Goal: Information Seeking & Learning: Check status

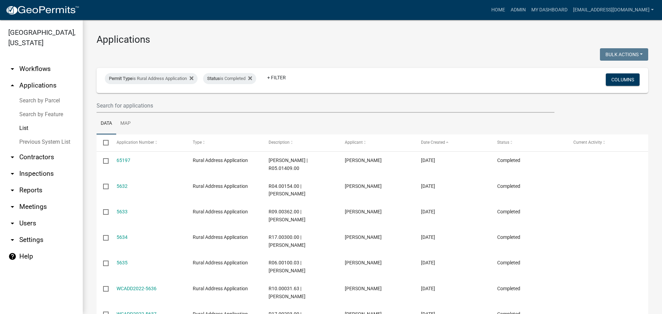
select select "3: 100"
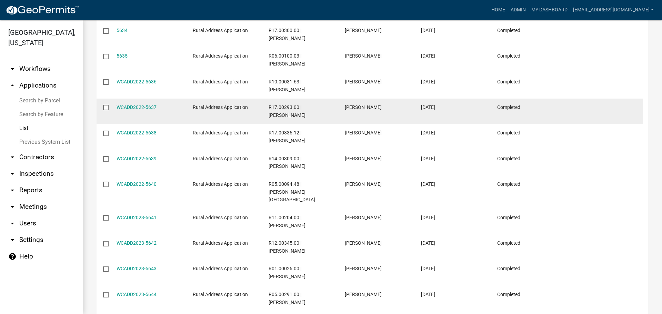
scroll to position [242, 0]
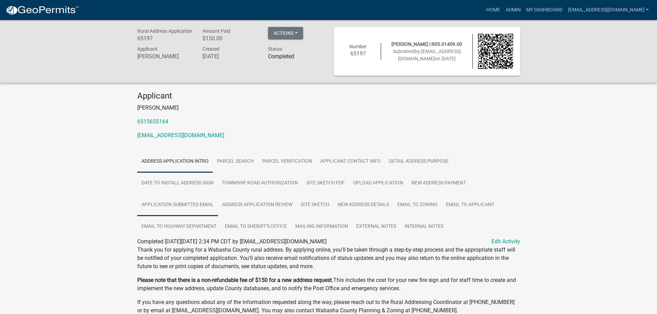
scroll to position [35, 0]
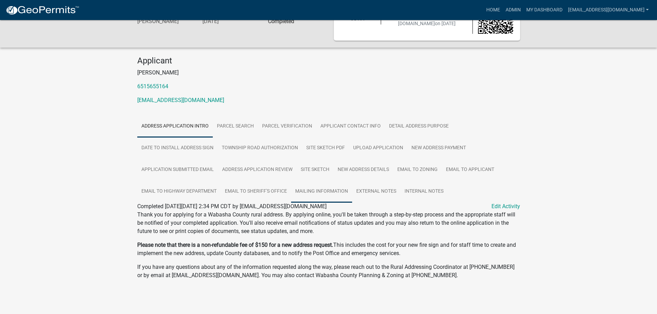
click at [331, 188] on link "Mailing Information" at bounding box center [321, 192] width 61 height 22
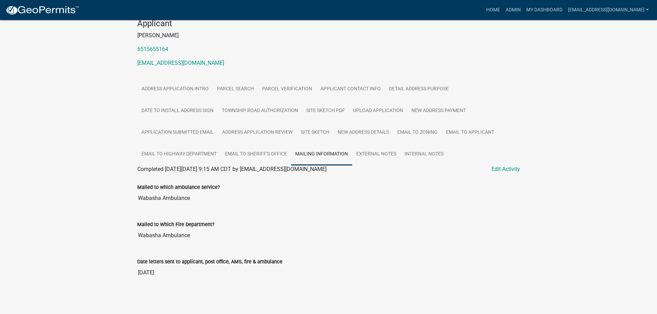
scroll to position [3, 0]
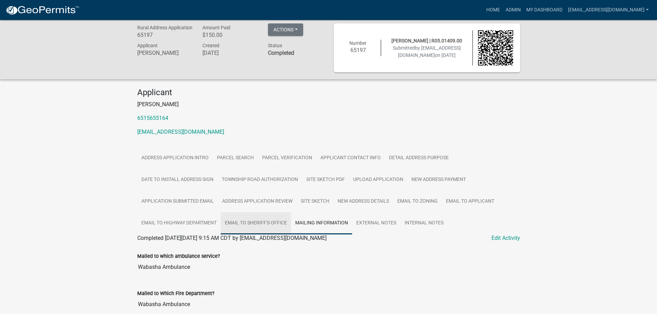
click at [250, 222] on link "Email to Sheriff's Office" at bounding box center [256, 224] width 70 height 22
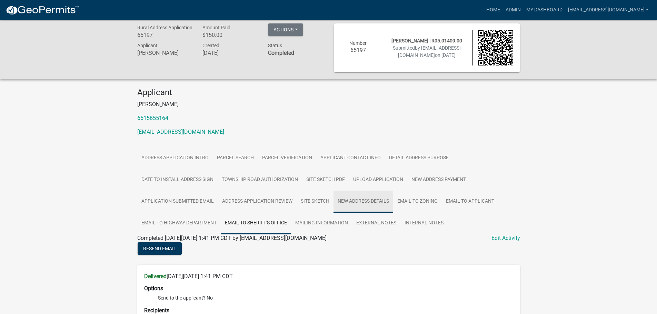
click at [364, 201] on link "New Address Details" at bounding box center [364, 202] width 60 height 22
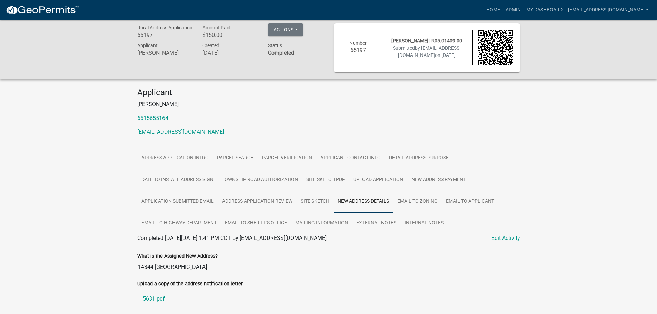
scroll to position [72, 0]
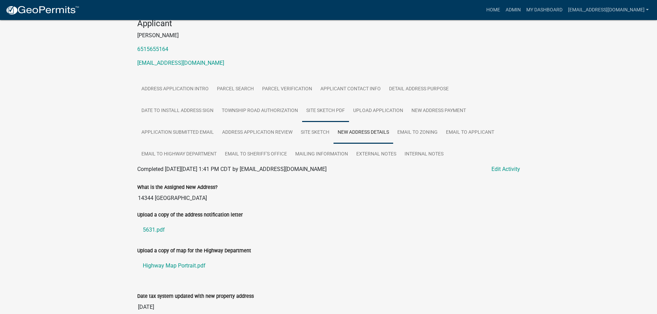
click at [326, 107] on link "Site Sketch PDF" at bounding box center [325, 111] width 47 height 22
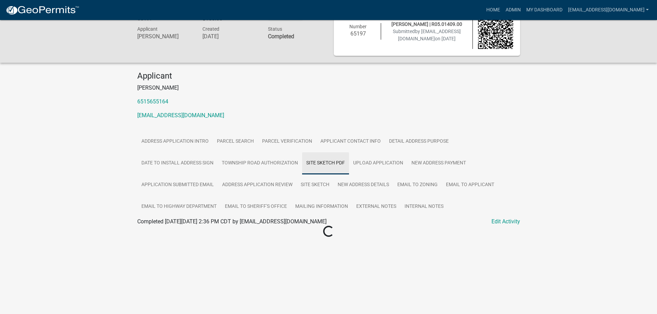
scroll to position [20, 0]
click at [164, 230] on link "Site Sketch PDF" at bounding box center [156, 230] width 39 height 7
click at [383, 166] on link "Upload Application" at bounding box center [378, 164] width 58 height 22
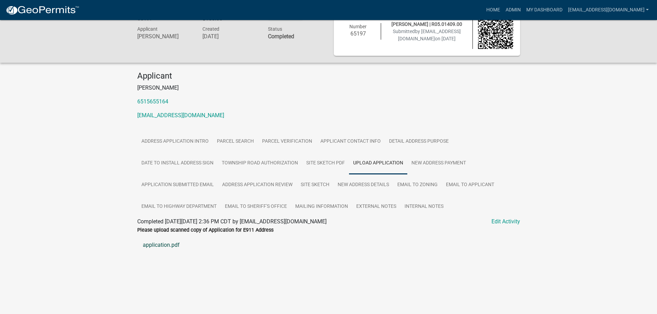
click at [159, 244] on link "application.pdf" at bounding box center [328, 245] width 383 height 17
click at [315, 185] on link "Site Sketch" at bounding box center [315, 185] width 37 height 22
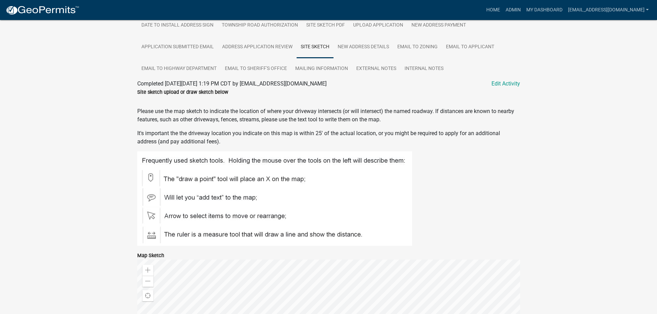
scroll to position [89, 0]
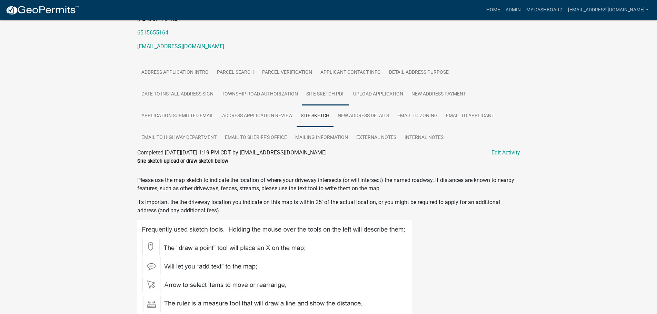
click at [320, 94] on link "Site Sketch PDF" at bounding box center [325, 94] width 47 height 22
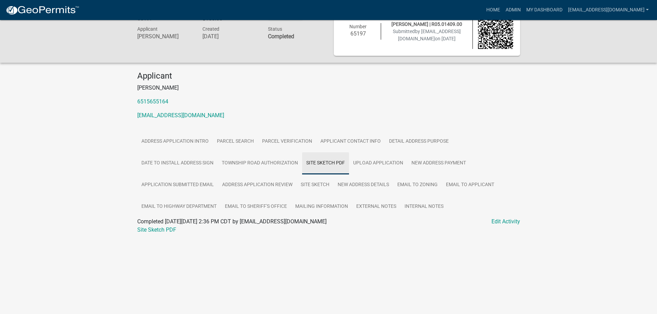
scroll to position [20, 0]
click at [151, 227] on link "Site Sketch PDF" at bounding box center [156, 230] width 39 height 7
click at [386, 167] on link "Upload Application" at bounding box center [378, 164] width 58 height 22
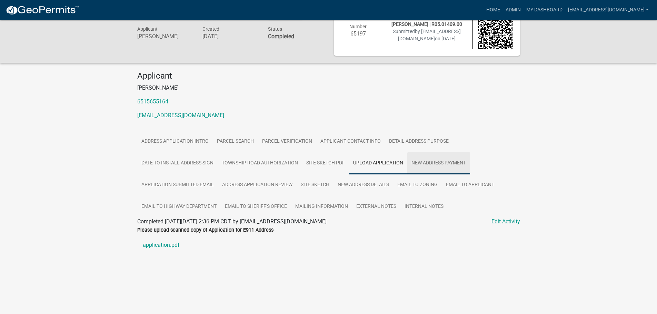
click at [439, 164] on link "New Address Payment" at bounding box center [438, 164] width 63 height 22
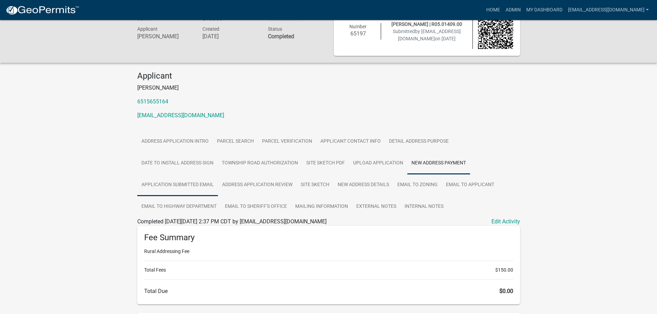
click at [198, 186] on link "Application Submitted Email" at bounding box center [177, 185] width 81 height 22
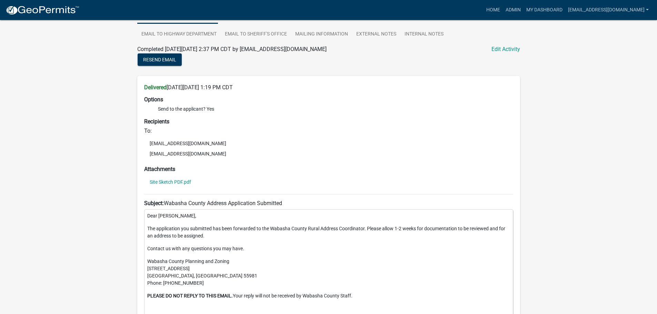
scroll to position [0, 0]
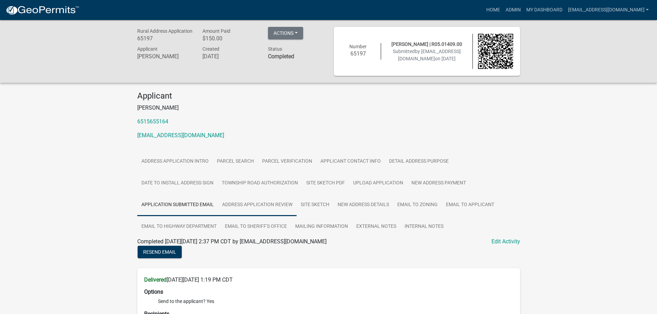
click at [254, 207] on link "Address Application Review" at bounding box center [257, 205] width 79 height 22
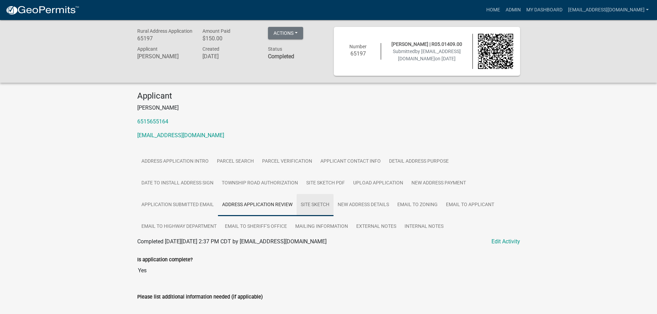
click at [321, 204] on link "Site Sketch" at bounding box center [315, 205] width 37 height 22
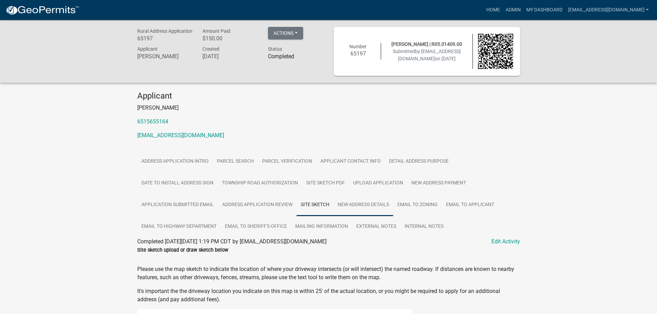
click at [364, 206] on link "New Address Details" at bounding box center [364, 205] width 60 height 22
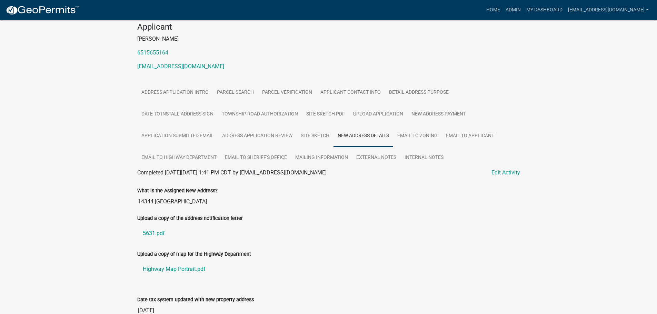
scroll to position [107, 0]
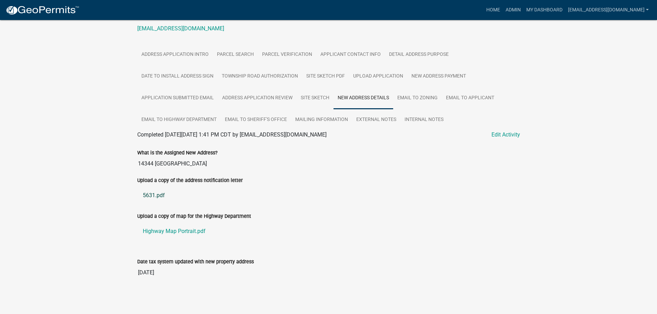
click at [155, 195] on link "5631.pdf" at bounding box center [328, 195] width 383 height 17
click at [177, 230] on link "Highway Map Portrait.pdf" at bounding box center [328, 231] width 383 height 17
click at [322, 118] on link "Mailing Information" at bounding box center [321, 120] width 61 height 22
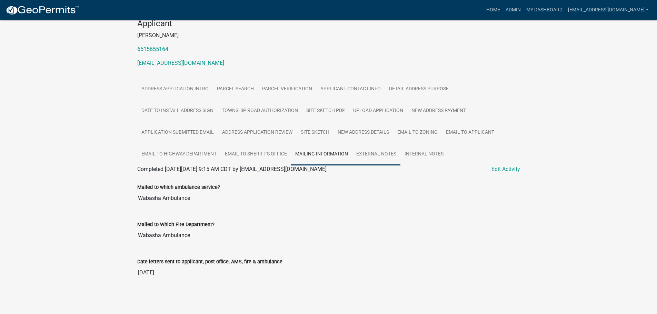
click at [370, 155] on link "External Notes" at bounding box center [376, 155] width 48 height 22
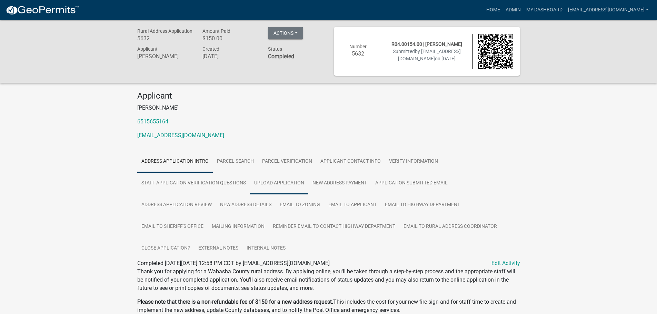
click at [280, 186] on link "Upload Application" at bounding box center [279, 184] width 58 height 22
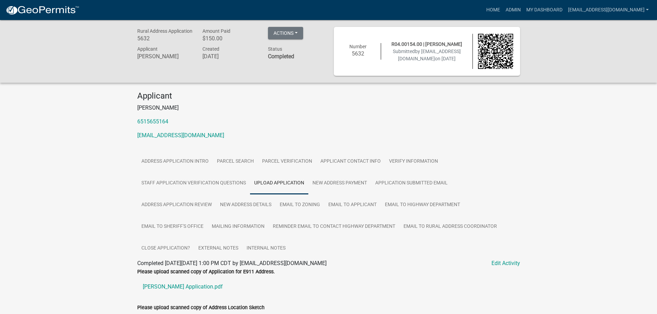
scroll to position [105, 0]
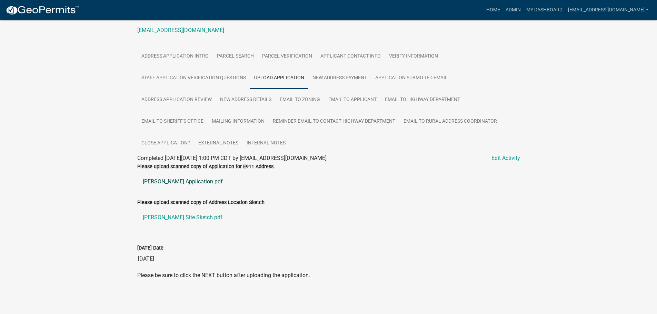
click at [185, 180] on link "Mandery Application.pdf" at bounding box center [328, 182] width 383 height 17
click at [172, 217] on link "Mandery Site Sketch.pdf" at bounding box center [328, 217] width 383 height 17
click at [161, 97] on link "Address Application Review" at bounding box center [176, 100] width 79 height 22
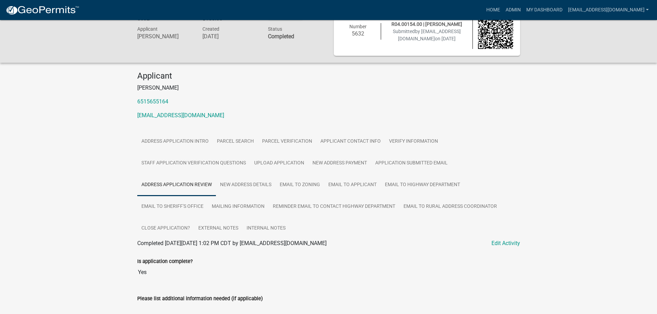
scroll to position [71, 0]
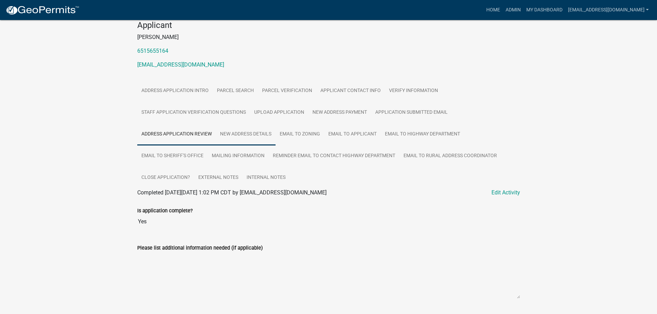
click at [242, 133] on link "New Address Details" at bounding box center [246, 135] width 60 height 22
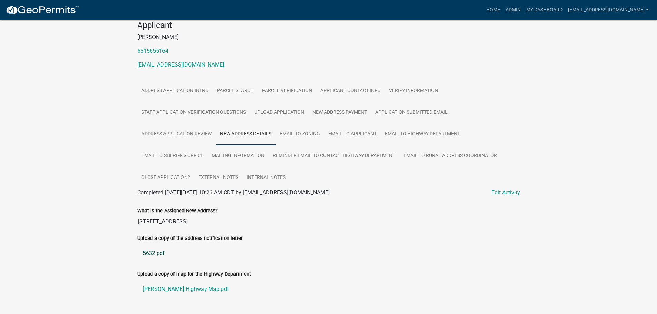
click at [149, 254] on link "5632.pdf" at bounding box center [328, 253] width 383 height 17
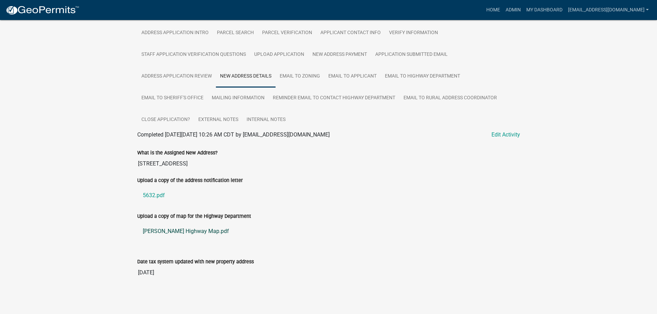
click at [168, 230] on link "Mandery Highway Map.pdf" at bounding box center [328, 231] width 383 height 17
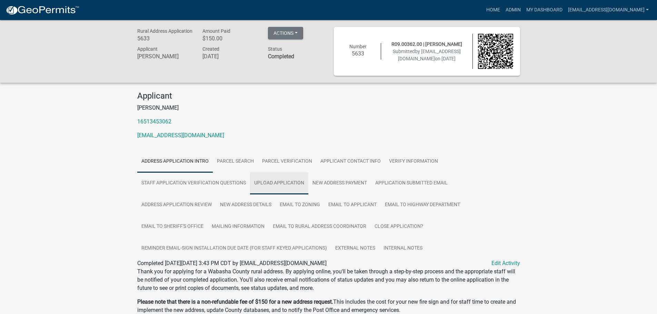
click at [283, 187] on link "Upload Application" at bounding box center [279, 184] width 58 height 22
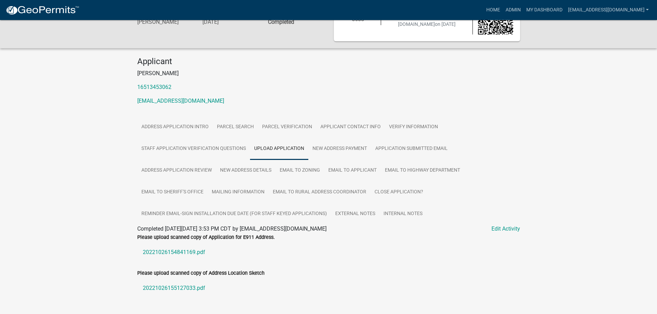
scroll to position [105, 0]
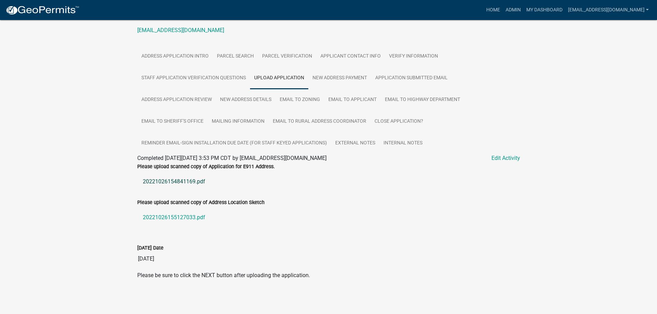
click at [172, 180] on link "20221026154841169.pdf" at bounding box center [328, 182] width 383 height 17
click at [159, 219] on link "20221026155127033.pdf" at bounding box center [328, 217] width 383 height 17
click at [244, 101] on link "New Address Details" at bounding box center [246, 100] width 60 height 22
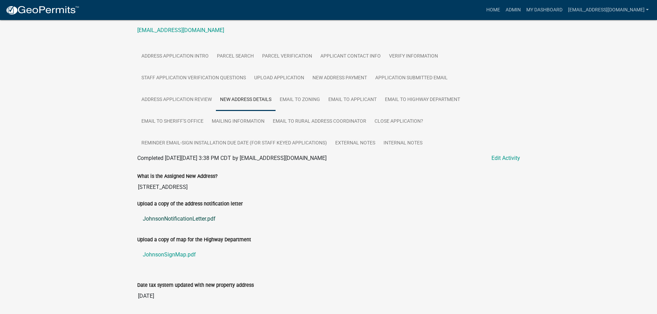
click at [171, 216] on link "JohnsonNotificationLetter.pdf" at bounding box center [328, 219] width 383 height 17
click at [178, 253] on link "JohnsonSignMap.pdf" at bounding box center [328, 255] width 383 height 17
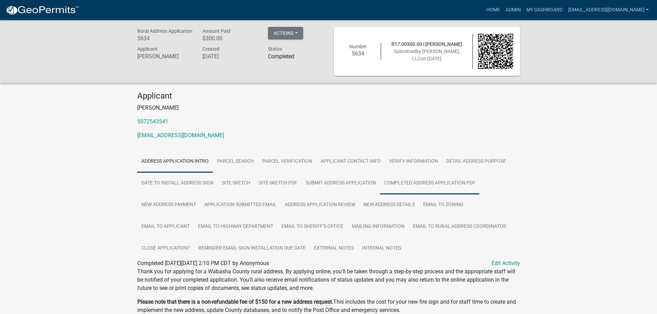
click at [419, 181] on link "Completed Address Application PDF" at bounding box center [429, 184] width 99 height 22
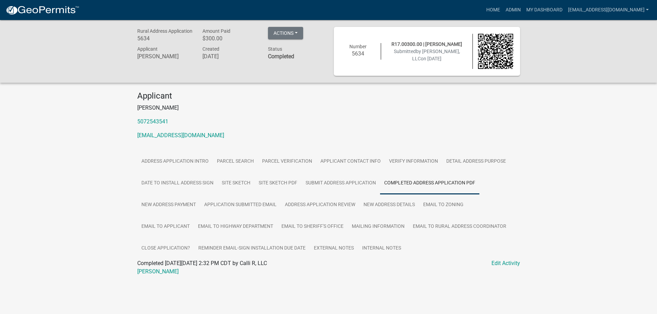
scroll to position [20, 0]
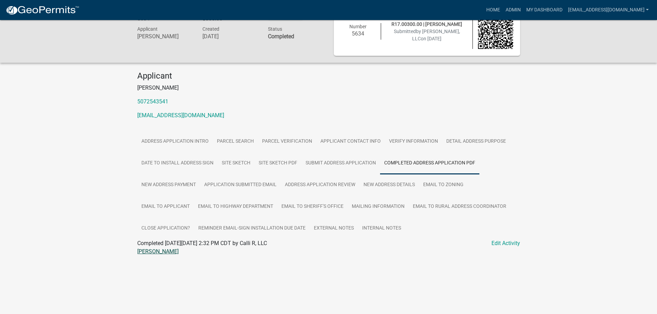
click at [156, 252] on link "[PERSON_NAME]" at bounding box center [157, 251] width 41 height 7
click at [275, 164] on link "Site Sketch PDF" at bounding box center [278, 164] width 47 height 22
click at [161, 250] on link "Site Sketch PDF" at bounding box center [156, 251] width 39 height 7
click at [395, 184] on link "New Address Details" at bounding box center [390, 185] width 60 height 22
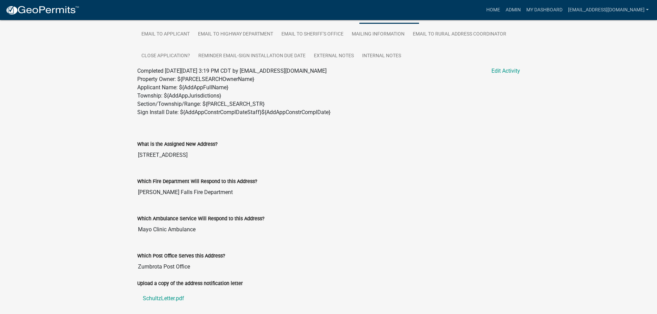
scroll to position [296, 0]
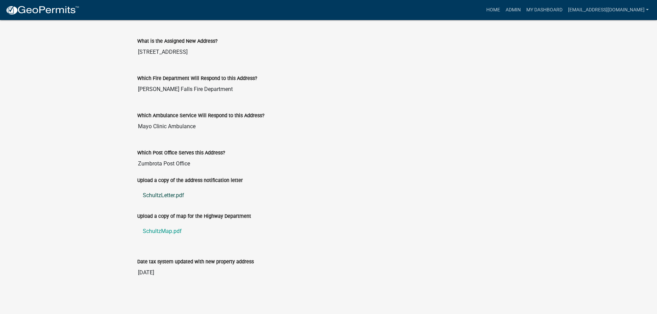
click at [164, 195] on link "SchultzLetter.pdf" at bounding box center [328, 195] width 383 height 17
click at [169, 194] on link "SchultzLetter.pdf" at bounding box center [328, 195] width 383 height 17
click at [158, 229] on link "SchultzMap.pdf" at bounding box center [328, 231] width 383 height 17
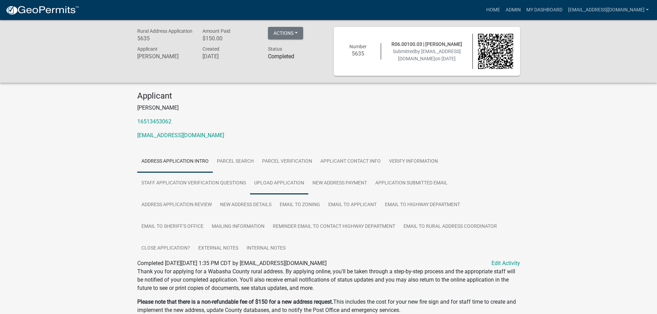
click at [273, 182] on link "Upload Application" at bounding box center [279, 184] width 58 height 22
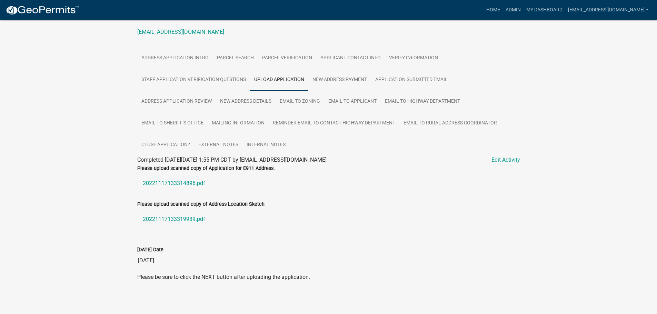
scroll to position [105, 0]
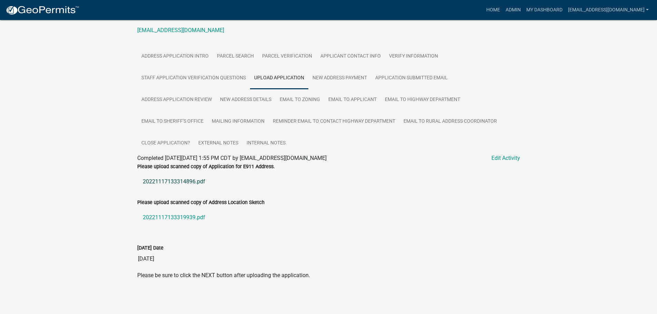
click at [178, 181] on link "20221117133314896.pdf" at bounding box center [328, 182] width 383 height 17
click at [178, 219] on link "20221117133319939.pdf" at bounding box center [328, 217] width 383 height 17
click at [236, 95] on link "New Address Details" at bounding box center [246, 100] width 60 height 22
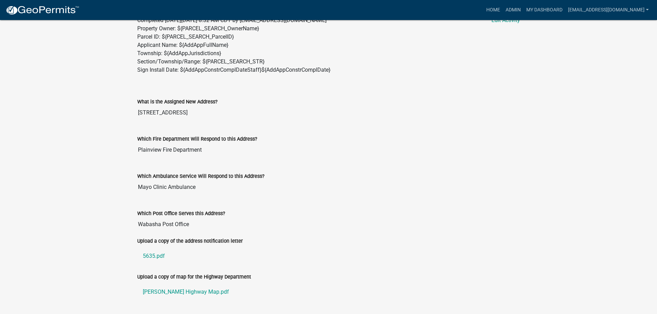
scroll to position [278, 0]
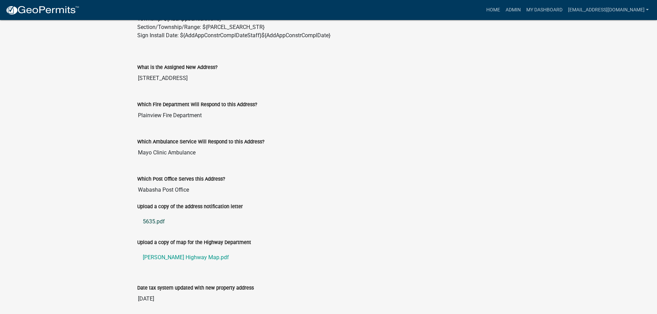
click at [148, 222] on link "5635.pdf" at bounding box center [328, 222] width 383 height 17
click at [154, 254] on link "[PERSON_NAME] Highway Map.pdf" at bounding box center [328, 257] width 383 height 17
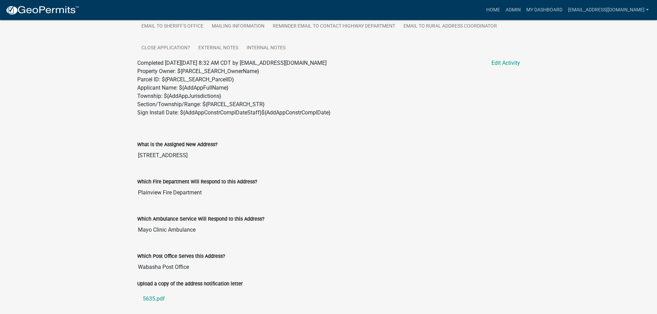
scroll to position [304, 0]
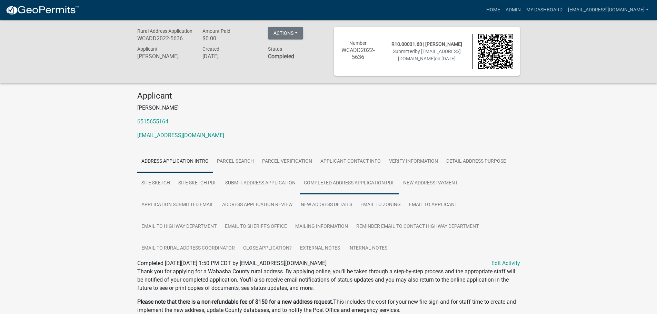
click at [350, 178] on link "Completed Address Application PDF" at bounding box center [349, 184] width 99 height 22
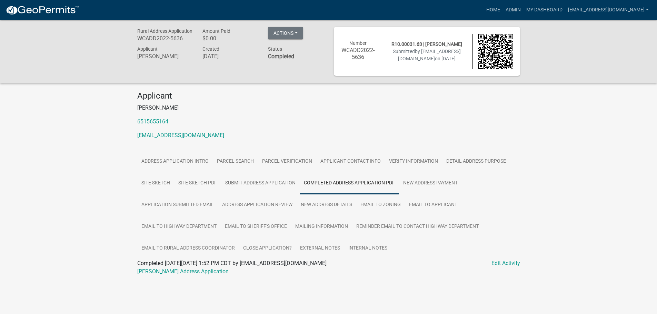
scroll to position [20, 0]
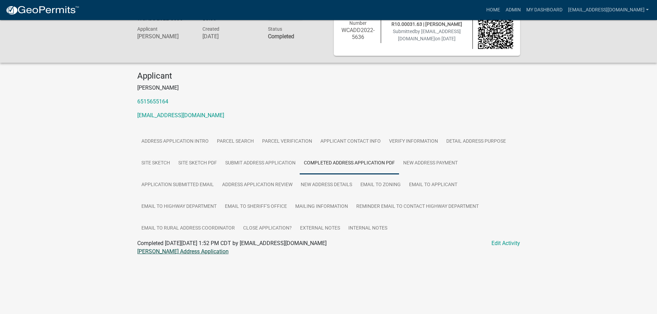
click at [189, 250] on link "Jeffrey L Anderson Address Application" at bounding box center [182, 251] width 91 height 7
click at [191, 164] on link "Site Sketch PDF" at bounding box center [197, 164] width 47 height 22
click at [142, 251] on link "Site Sketch PDF" at bounding box center [156, 251] width 39 height 7
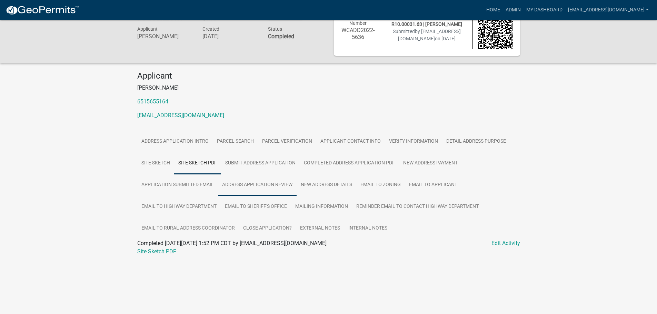
click at [267, 187] on link "Address Application Review" at bounding box center [257, 185] width 79 height 22
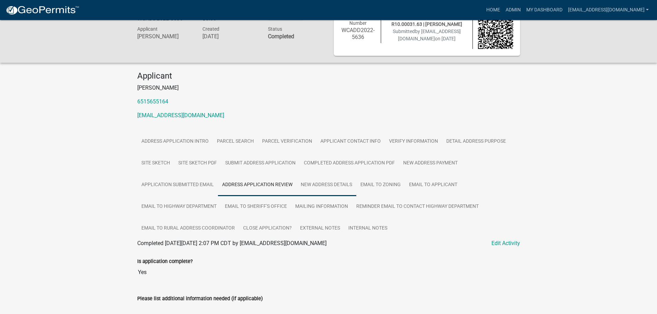
click at [320, 189] on link "New Address Details" at bounding box center [327, 185] width 60 height 22
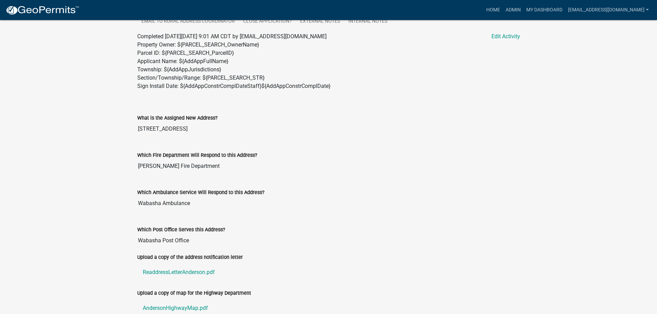
scroll to position [296, 0]
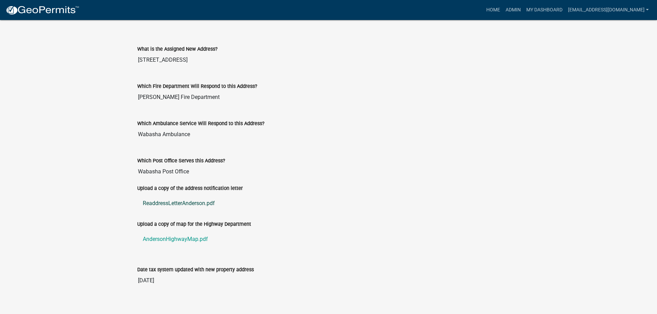
click at [169, 203] on link "ReaddressLetterAnderson.pdf" at bounding box center [328, 203] width 383 height 17
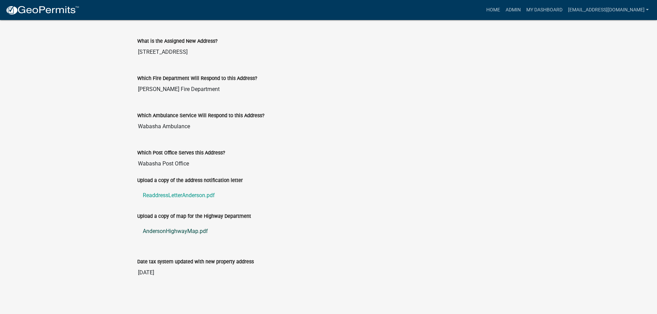
click at [166, 230] on link "AndersonHighwayMap.pdf" at bounding box center [328, 231] width 383 height 17
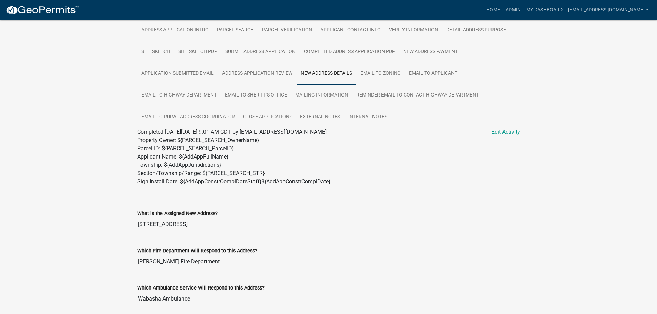
scroll to position [62, 0]
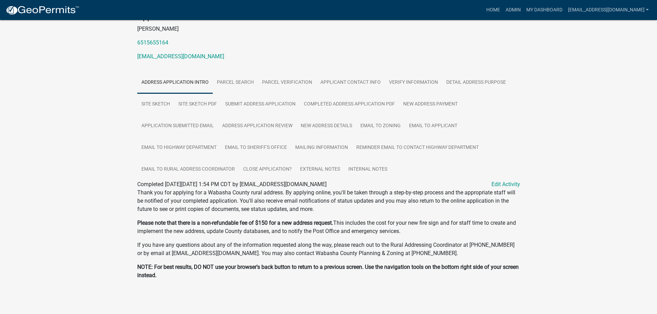
scroll to position [10, 0]
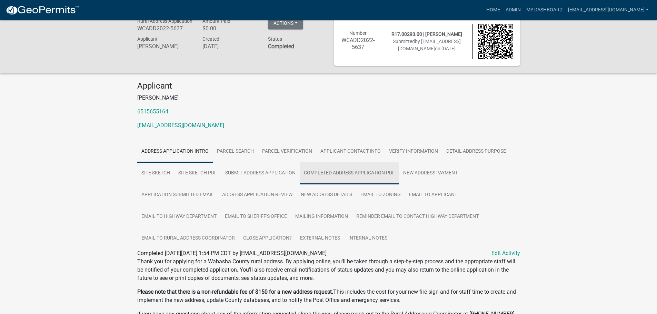
drag, startPoint x: 347, startPoint y: 171, endPoint x: 343, endPoint y: 171, distance: 3.8
click at [347, 171] on link "Completed Address Application PDF" at bounding box center [349, 174] width 99 height 22
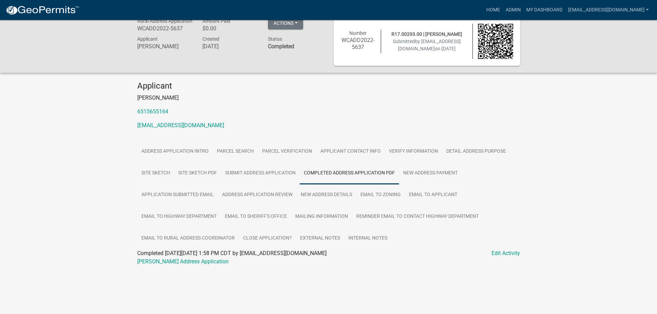
scroll to position [20, 0]
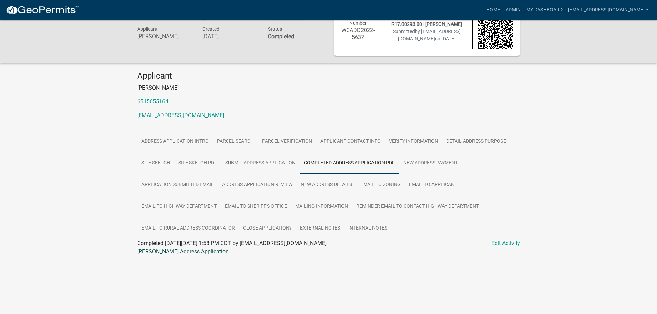
click at [184, 249] on link "Jordan R Coss Address Application" at bounding box center [182, 251] width 91 height 7
click at [192, 160] on link "Site Sketch PDF" at bounding box center [197, 164] width 47 height 22
click at [156, 253] on link "Site Sketch PDF" at bounding box center [156, 251] width 39 height 7
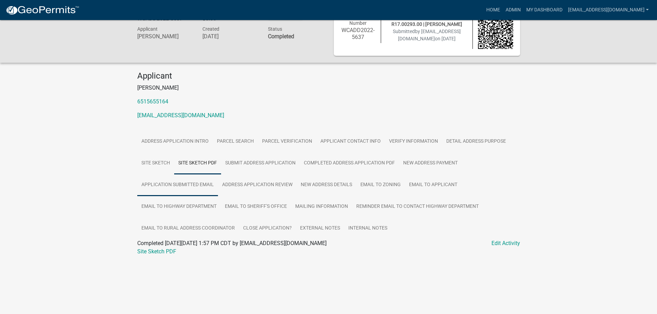
click at [178, 186] on link "Application Submitted Email" at bounding box center [177, 185] width 81 height 22
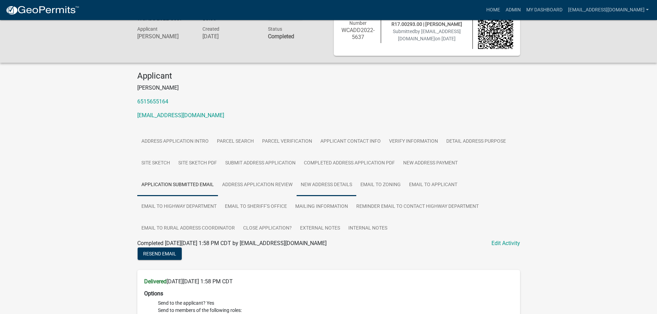
click at [320, 185] on link "New Address Details" at bounding box center [327, 185] width 60 height 22
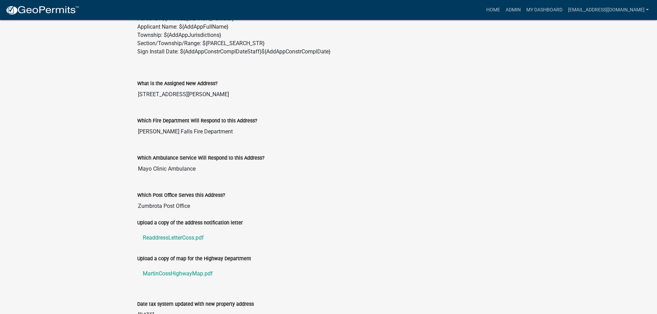
scroll to position [304, 0]
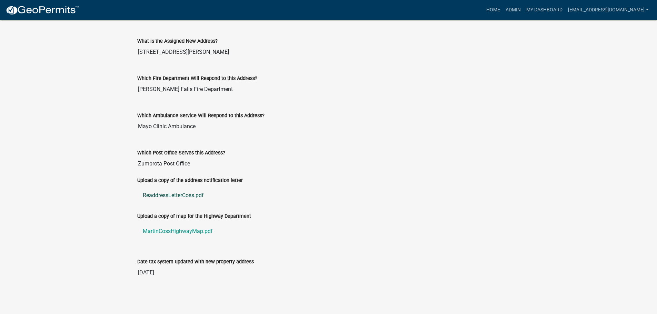
click at [164, 196] on link "ReaddressLetterCoss.pdf" at bounding box center [328, 195] width 383 height 17
click at [174, 231] on link "MartinCossHighwayMap.pdf" at bounding box center [328, 231] width 383 height 17
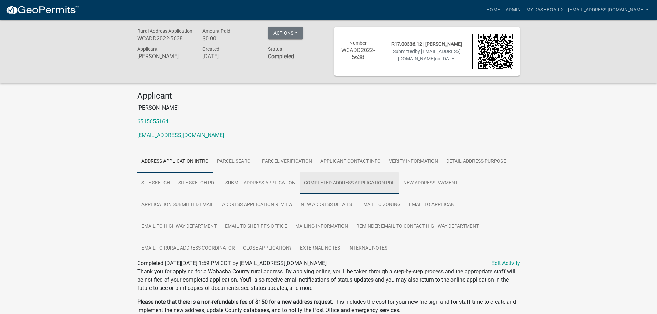
click at [344, 182] on link "Completed Address Application PDF" at bounding box center [349, 184] width 99 height 22
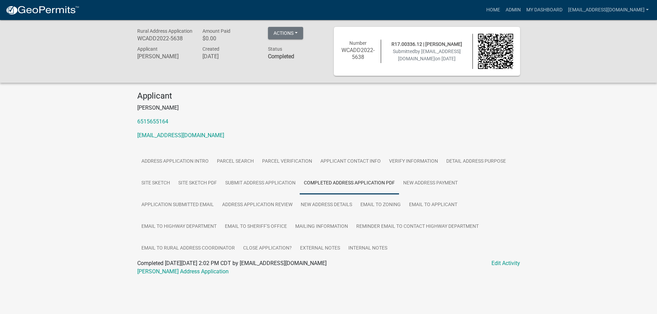
scroll to position [20, 0]
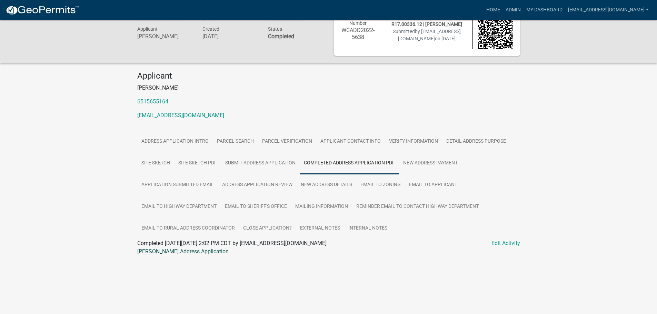
click at [177, 253] on link "[PERSON_NAME] Address Application" at bounding box center [182, 251] width 91 height 7
click at [202, 164] on link "Site Sketch PDF" at bounding box center [197, 164] width 47 height 22
click at [149, 252] on link "Site Sketch PDF" at bounding box center [156, 251] width 39 height 7
click at [437, 164] on link "New Address Payment" at bounding box center [430, 164] width 63 height 22
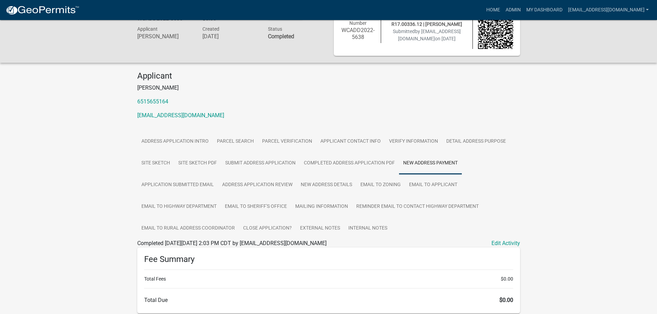
scroll to position [48, 0]
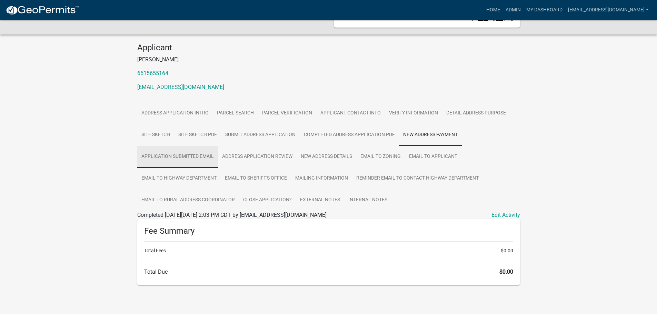
click at [191, 154] on link "Application Submitted Email" at bounding box center [177, 157] width 81 height 22
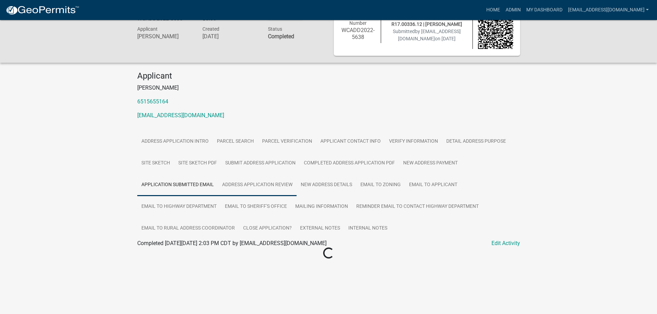
click at [259, 186] on link "Address Application Review" at bounding box center [257, 185] width 79 height 22
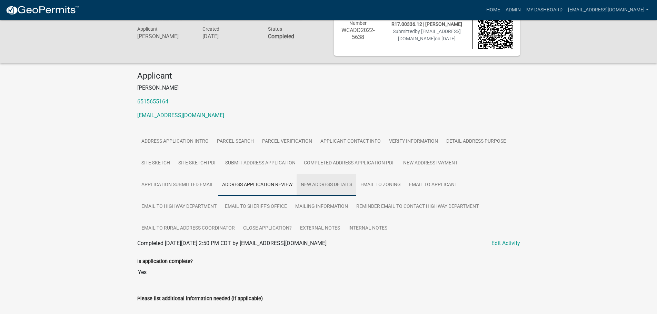
click at [323, 182] on link "New Address Details" at bounding box center [327, 185] width 60 height 22
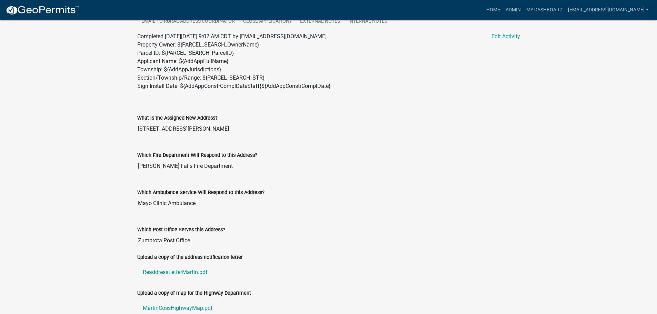
scroll to position [304, 0]
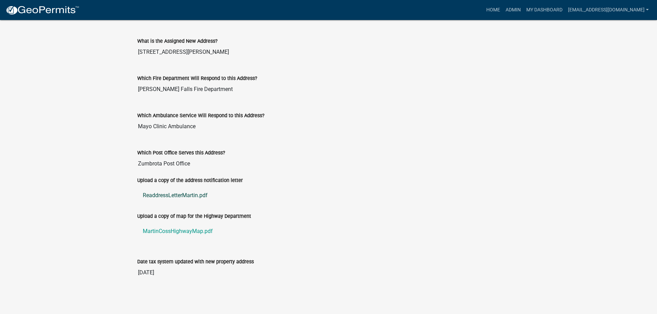
click at [166, 195] on link "ReaddressLetterMartin.pdf" at bounding box center [328, 195] width 383 height 17
click at [157, 228] on link "MartinCossHighwayMap.pdf" at bounding box center [328, 231] width 383 height 17
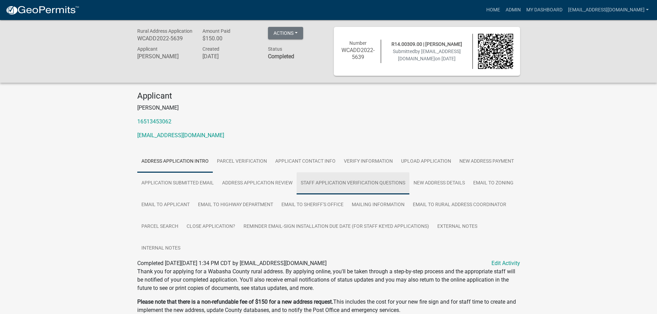
click at [322, 181] on link "Staff Application Verification Questions" at bounding box center [353, 184] width 113 height 22
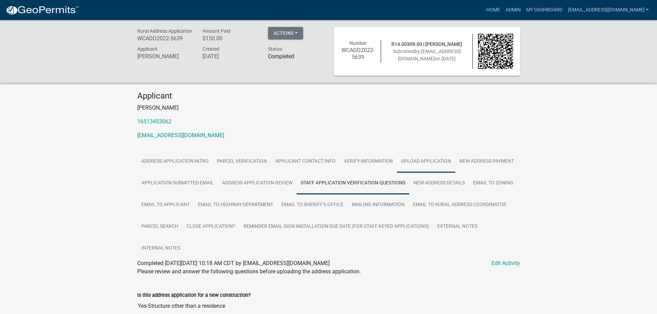
click at [417, 159] on link "Upload Application" at bounding box center [426, 162] width 58 height 22
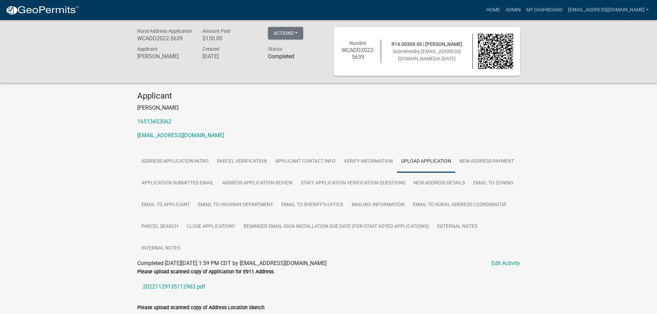
scroll to position [105, 0]
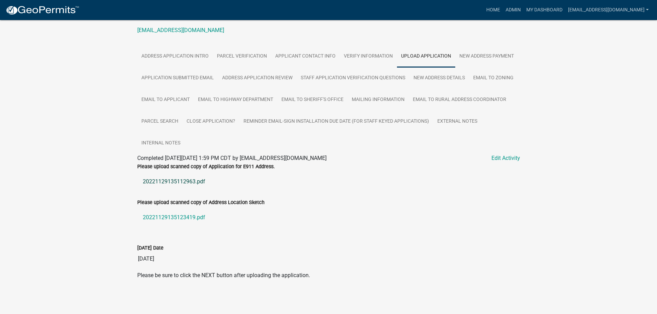
click at [170, 181] on link "20221129135112963.pdf" at bounding box center [328, 182] width 383 height 17
click at [163, 217] on link "20221129135123419.pdf" at bounding box center [328, 217] width 383 height 17
click at [482, 54] on link "New Address Payment" at bounding box center [486, 57] width 63 height 22
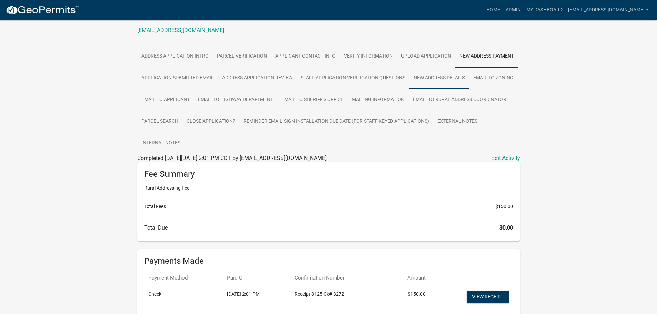
click at [444, 78] on link "New Address Details" at bounding box center [440, 78] width 60 height 22
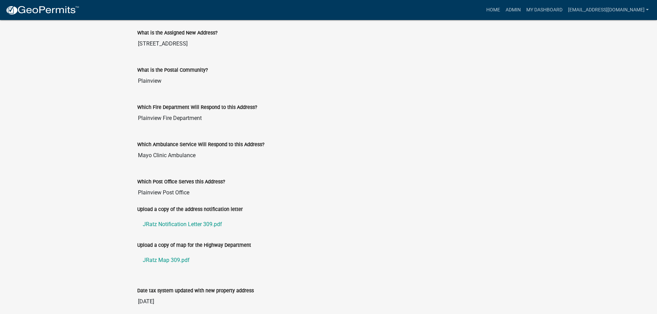
scroll to position [341, 0]
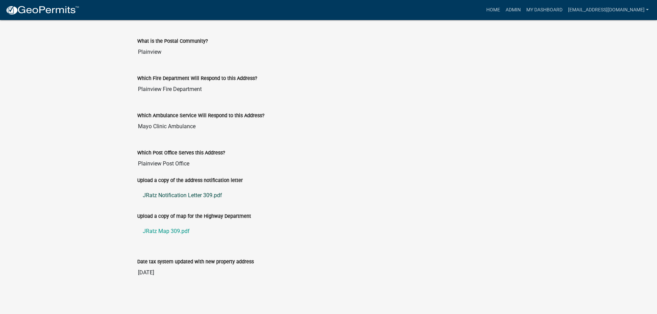
click at [181, 194] on link "JRatz Notification Letter 309.pdf" at bounding box center [328, 195] width 383 height 17
click at [158, 232] on link "JRatz Map 309.pdf" at bounding box center [328, 231] width 383 height 17
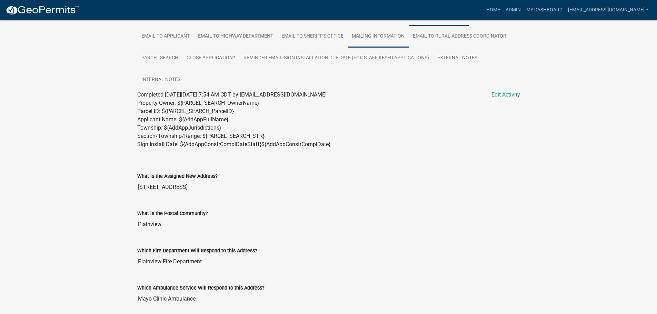
scroll to position [134, 0]
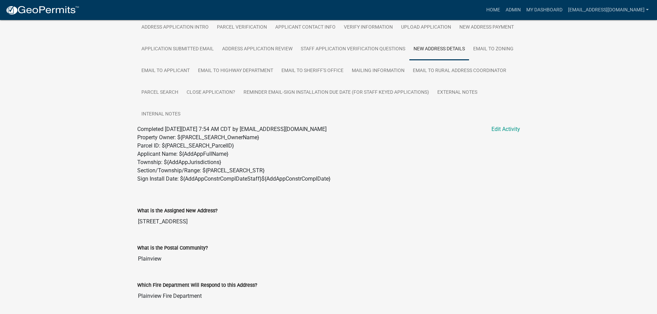
drag, startPoint x: 445, startPoint y: 69, endPoint x: 52, endPoint y: 95, distance: 393.2
click at [52, 95] on div "Rural Address Application WCADD2022-5639 Amount Paid $150.00 Actions View recei…" at bounding box center [328, 199] width 657 height 627
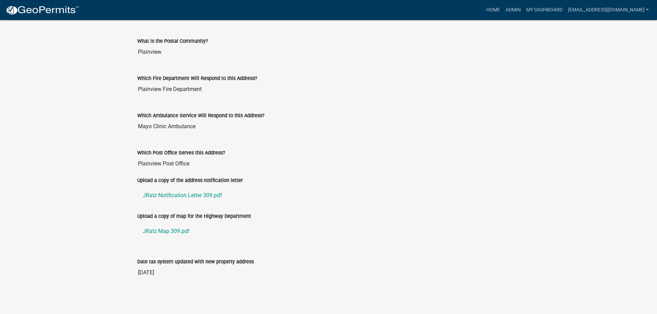
scroll to position [100, 0]
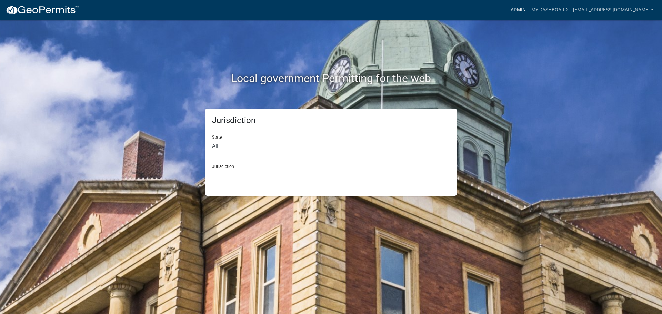
click at [518, 10] on link "Admin" at bounding box center [518, 9] width 21 height 13
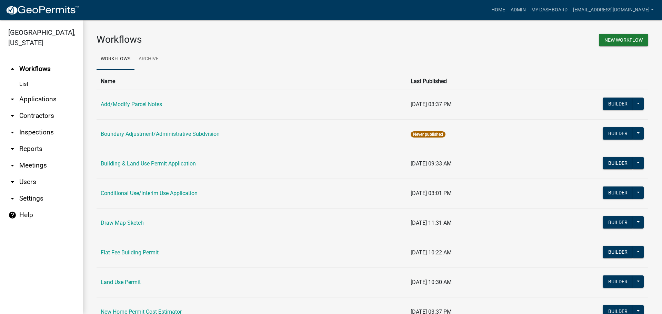
click at [39, 98] on link "arrow_drop_down Applications" at bounding box center [41, 99] width 83 height 17
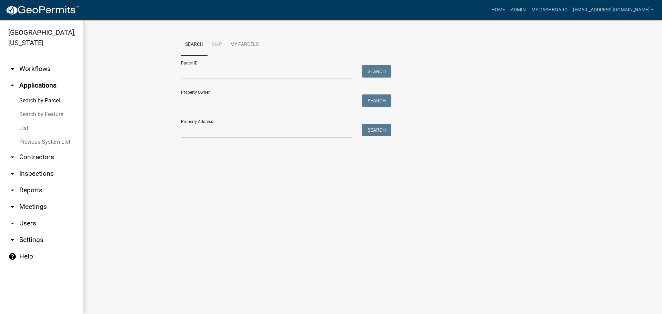
click at [25, 127] on link "List" at bounding box center [41, 128] width 83 height 14
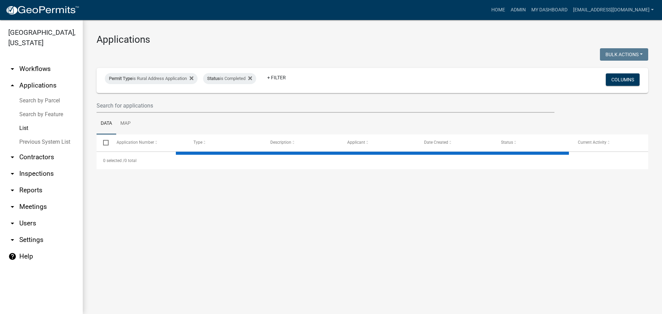
select select "3: 100"
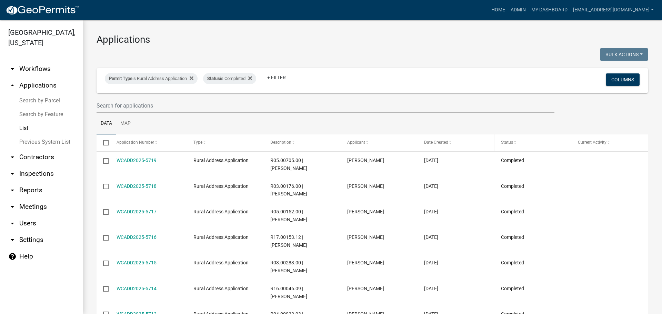
click at [451, 144] on span at bounding box center [451, 142] width 4 height 5
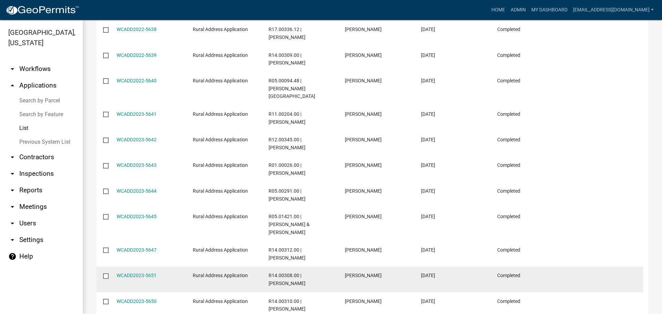
scroll to position [35, 0]
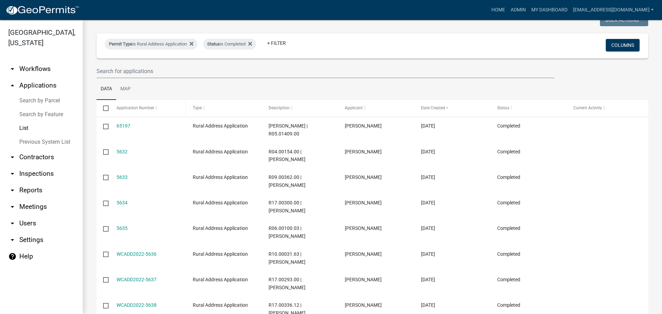
click at [154, 108] on span at bounding box center [156, 108] width 4 height 5
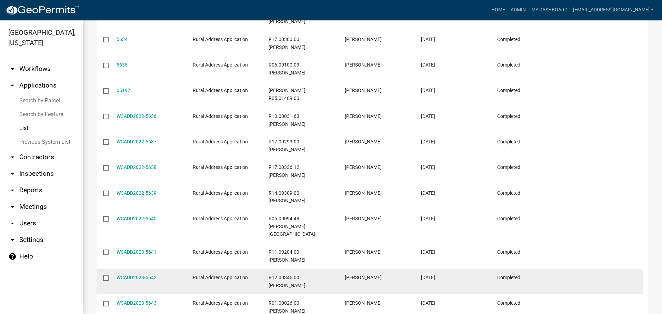
scroll to position [311, 0]
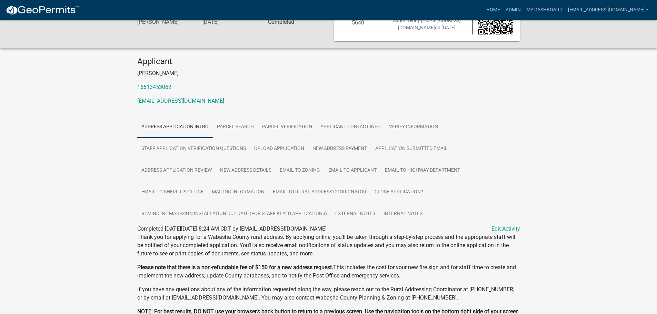
scroll to position [79, 0]
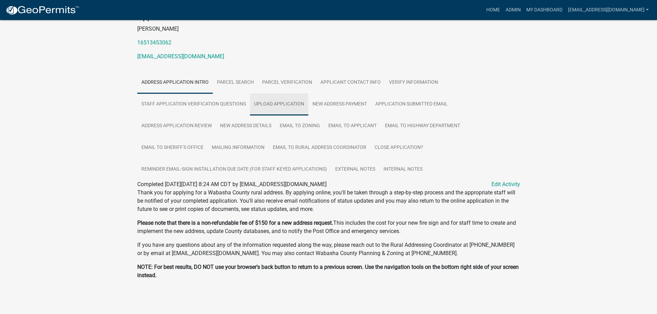
click at [265, 101] on link "Upload Application" at bounding box center [279, 105] width 58 height 22
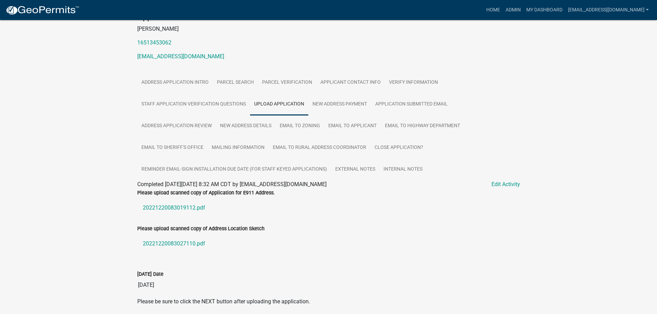
scroll to position [105, 0]
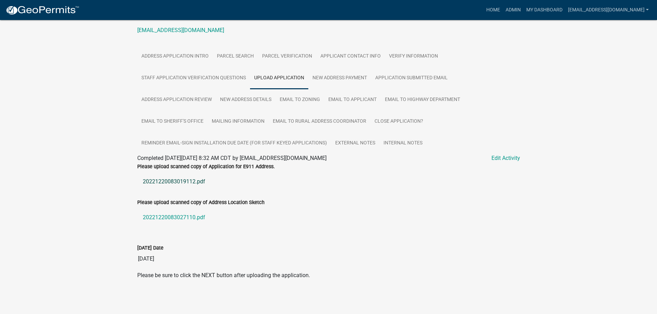
click at [167, 181] on link "20221220083019112.pdf" at bounding box center [328, 182] width 383 height 17
click at [181, 216] on link "20221220083027110.pdf" at bounding box center [328, 217] width 383 height 17
click at [245, 100] on link "New Address Details" at bounding box center [246, 100] width 60 height 22
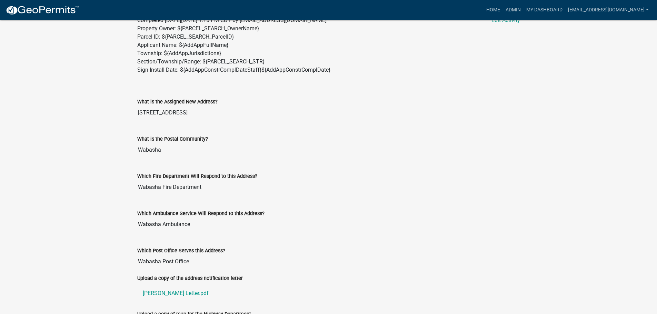
scroll to position [341, 0]
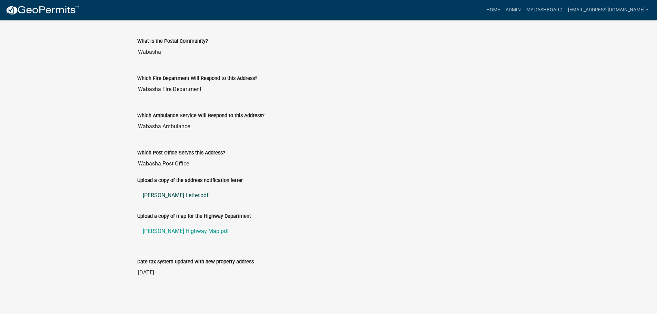
click at [158, 195] on link "Schneider Letter.pdf" at bounding box center [328, 195] width 383 height 17
click at [163, 231] on link "Schneider Highway Map.pdf" at bounding box center [328, 231] width 383 height 17
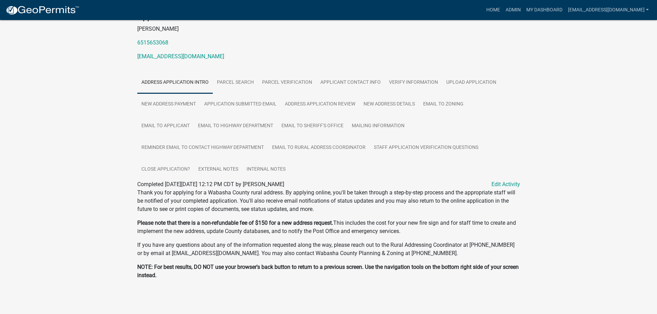
scroll to position [45, 0]
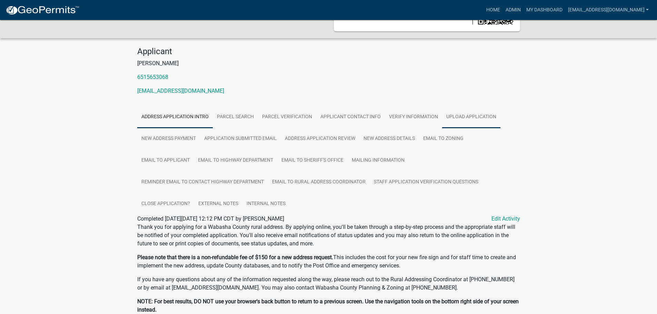
drag, startPoint x: 462, startPoint y: 116, endPoint x: 456, endPoint y: 117, distance: 5.7
click at [462, 116] on link "Upload Application" at bounding box center [471, 117] width 58 height 22
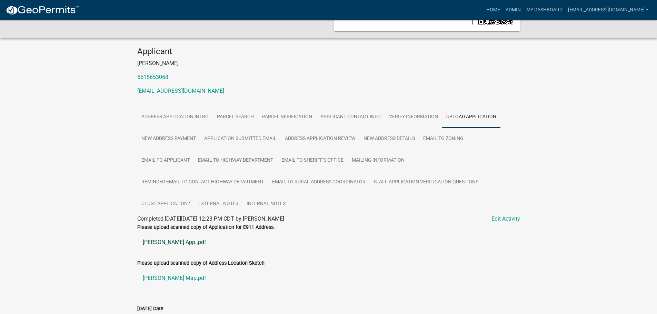
click at [167, 243] on link "Bremer App..pdf" at bounding box center [328, 242] width 383 height 17
click at [153, 278] on link "Bremer Map.pdf" at bounding box center [328, 278] width 383 height 17
click at [397, 137] on link "New Address Details" at bounding box center [390, 139] width 60 height 22
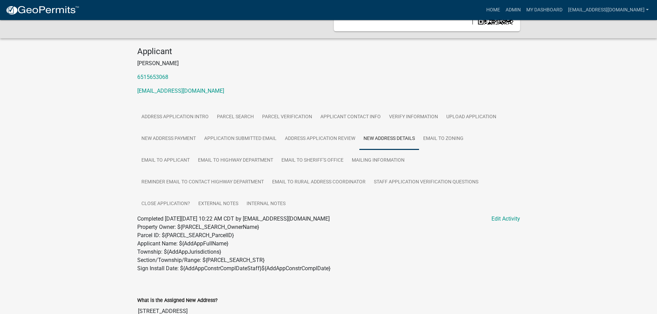
drag, startPoint x: 397, startPoint y: 137, endPoint x: 78, endPoint y: 155, distance: 319.3
click at [78, 155] on div "Rural Address Application WCADD2023-5641 Amount Paid $150.00 Actions View recei…" at bounding box center [328, 289] width 657 height 627
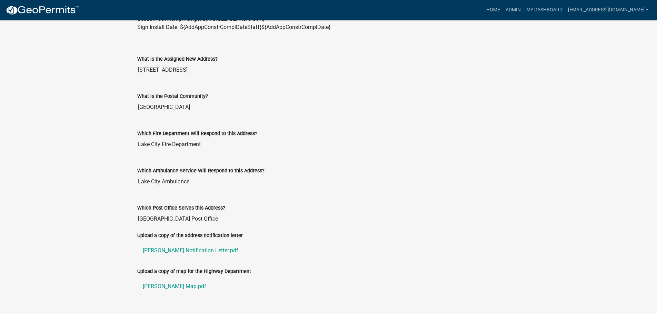
scroll to position [341, 0]
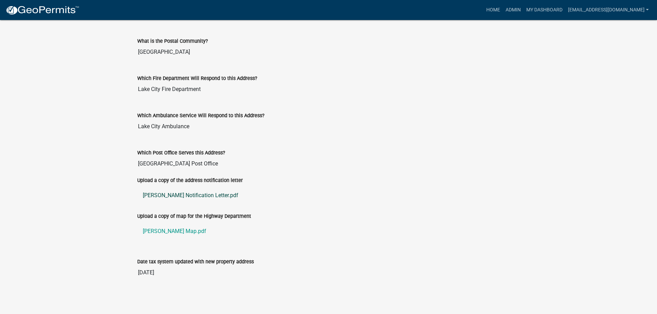
click at [182, 194] on link "Bremer Notification Letter.pdf" at bounding box center [328, 195] width 383 height 17
click at [156, 230] on link "Bremer Map.pdf" at bounding box center [328, 231] width 383 height 17
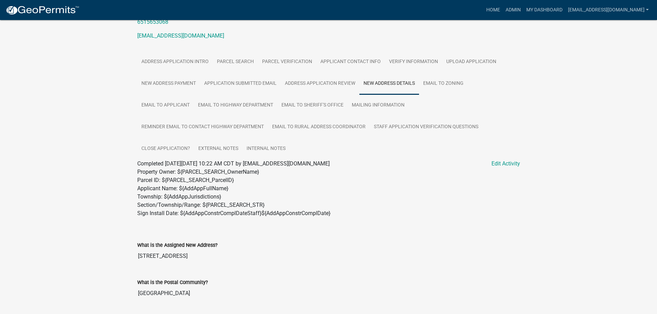
scroll to position [0, 0]
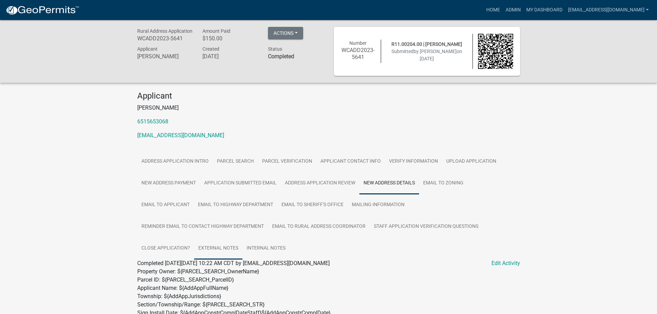
click at [218, 246] on link "External Notes" at bounding box center [218, 249] width 48 height 22
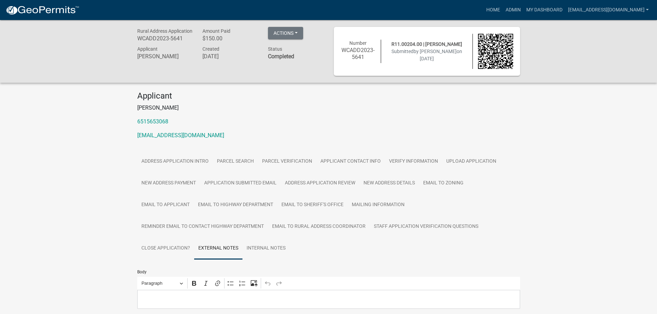
scroll to position [69, 0]
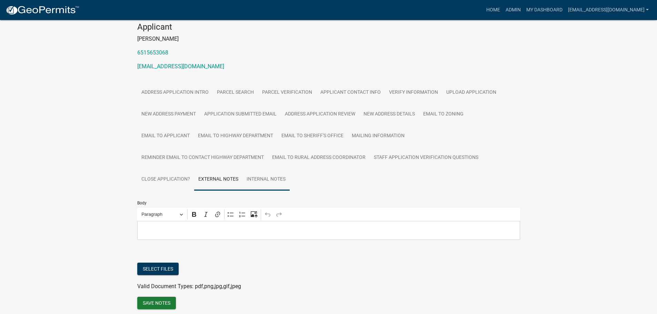
click at [263, 181] on link "Internal Notes" at bounding box center [266, 180] width 47 height 22
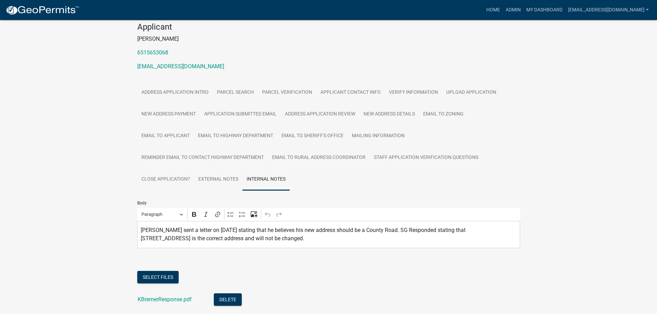
scroll to position [154, 0]
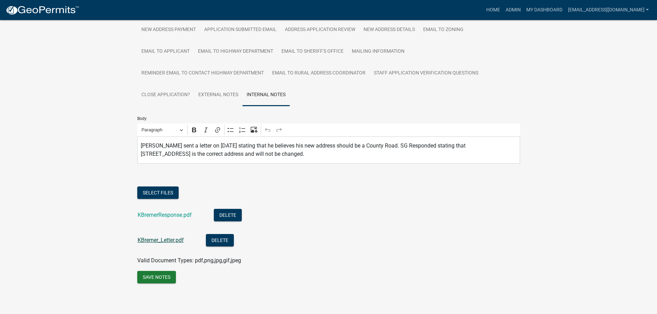
click at [164, 238] on link "KBremer_Letter.pdf" at bounding box center [161, 240] width 46 height 7
click at [162, 242] on link "KBremer_Letter.pdf" at bounding box center [161, 240] width 46 height 7
click at [154, 215] on link "KBremerResponse.pdf" at bounding box center [165, 215] width 54 height 7
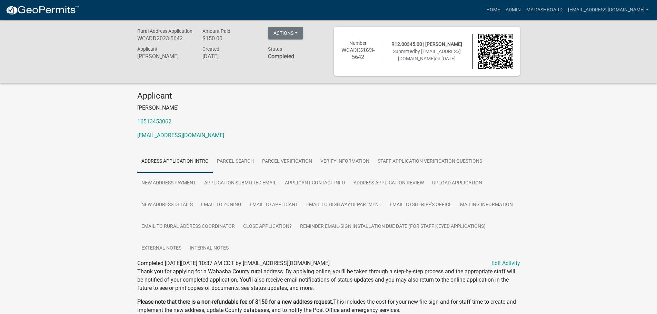
scroll to position [35, 0]
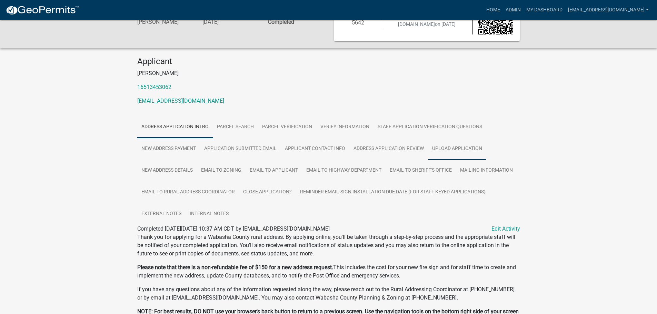
click at [460, 146] on link "Upload Application" at bounding box center [457, 149] width 58 height 22
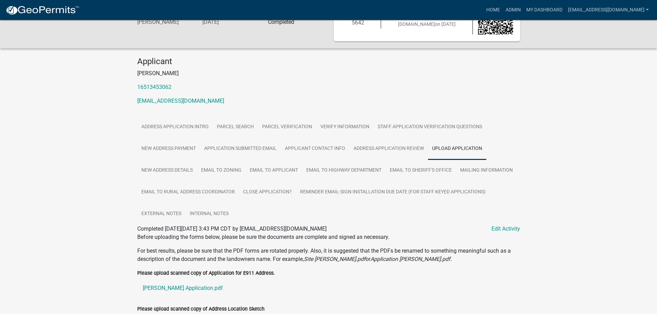
scroll to position [141, 0]
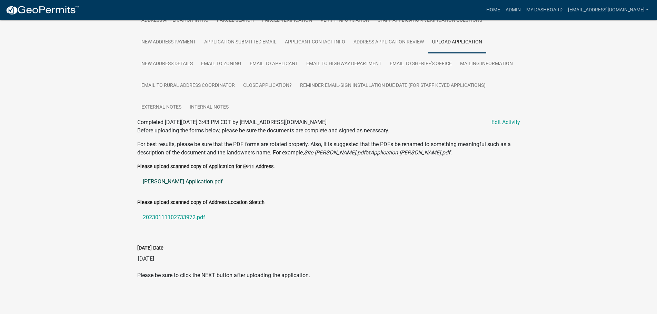
click at [163, 179] on link "[PERSON_NAME] Application.pdf" at bounding box center [328, 182] width 383 height 17
click at [178, 219] on link "20230111102733972.pdf" at bounding box center [328, 217] width 383 height 17
click at [180, 64] on link "New Address Details" at bounding box center [167, 64] width 60 height 22
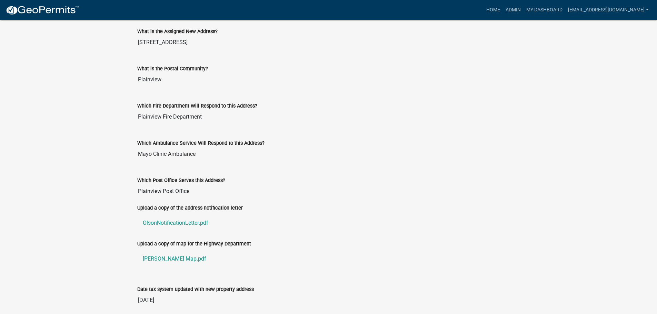
scroll to position [341, 0]
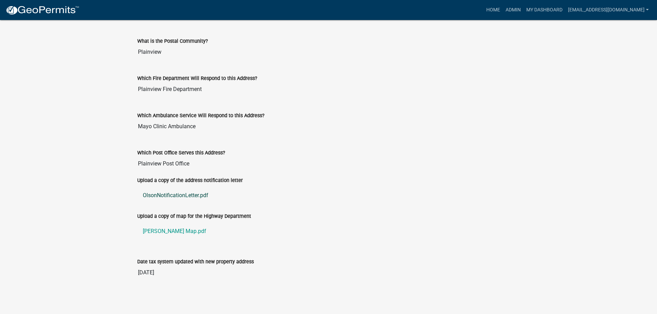
click at [161, 196] on link "OlsonNotificationLetter.pdf" at bounding box center [328, 195] width 383 height 17
click at [159, 230] on link "[PERSON_NAME] Map.pdf" at bounding box center [328, 231] width 383 height 17
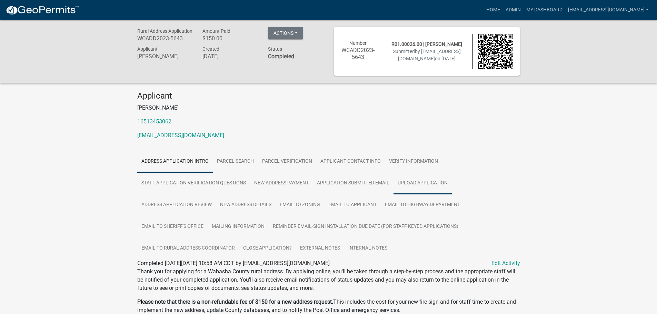
click at [416, 180] on link "Upload Application" at bounding box center [423, 184] width 58 height 22
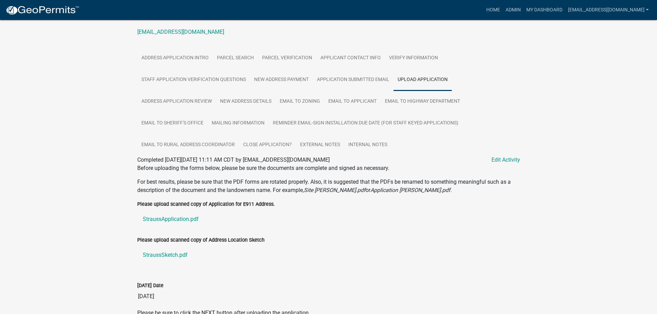
scroll to position [141, 0]
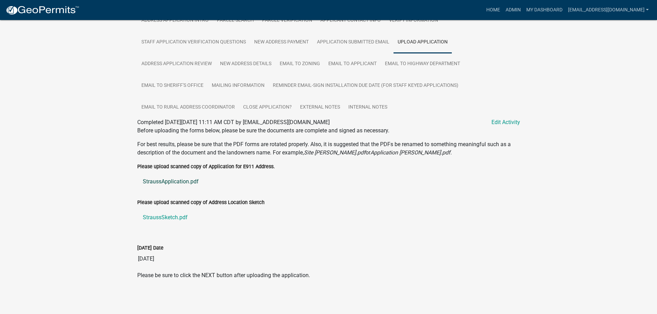
click at [159, 183] on link "StraussApplication.pdf" at bounding box center [328, 182] width 383 height 17
click at [168, 213] on link "StraussSketch.pdf" at bounding box center [328, 217] width 383 height 17
click at [241, 62] on link "New Address Details" at bounding box center [246, 64] width 60 height 22
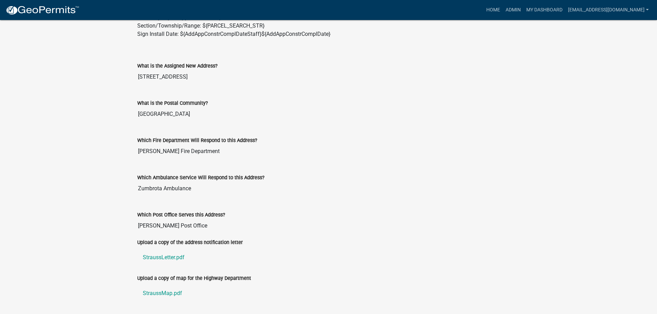
scroll to position [341, 0]
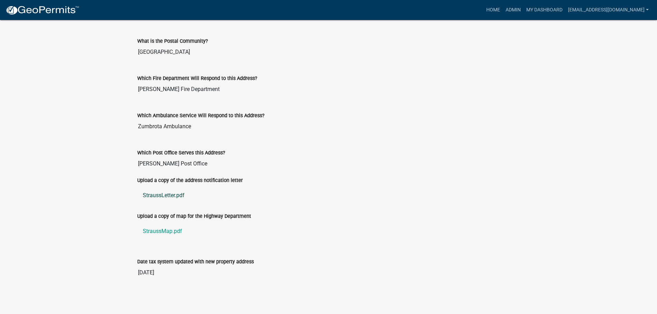
click at [156, 194] on link "StraussLetter.pdf" at bounding box center [328, 195] width 383 height 17
click at [151, 232] on link "StraussMap.pdf" at bounding box center [328, 231] width 383 height 17
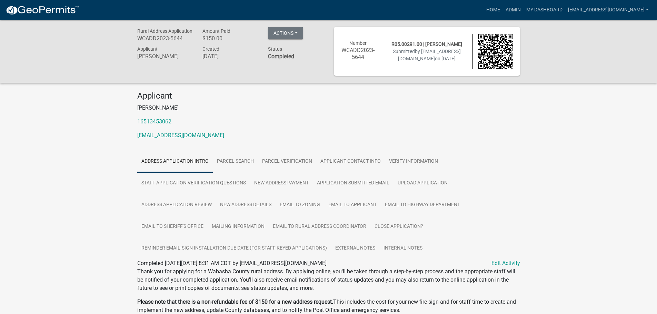
click at [454, 185] on ul "Address Application Intro Parcel search Parcel Verification Applicant Contact I…" at bounding box center [328, 205] width 383 height 109
click at [427, 183] on link "Upload Application" at bounding box center [423, 184] width 58 height 22
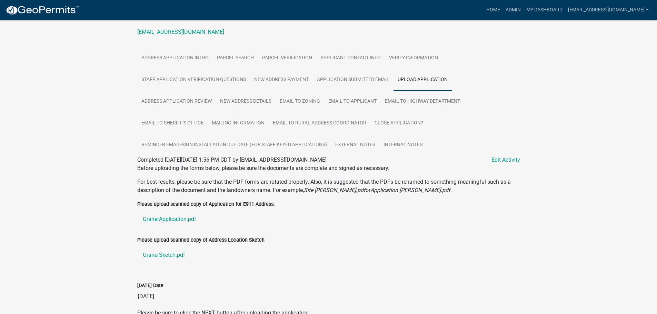
scroll to position [141, 0]
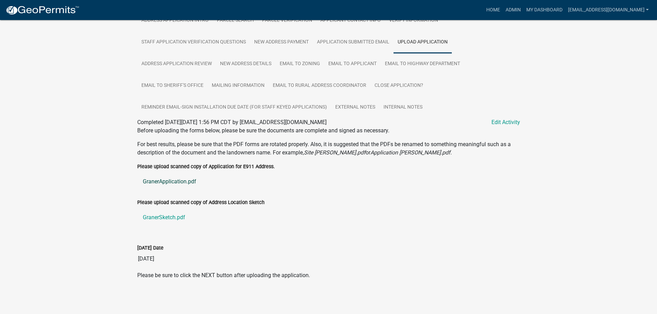
click at [170, 183] on link "GranerApplication.pdf" at bounding box center [328, 182] width 383 height 17
click at [164, 218] on link "GranerSketch.pdf" at bounding box center [328, 217] width 383 height 17
click at [227, 59] on link "New Address Details" at bounding box center [246, 64] width 60 height 22
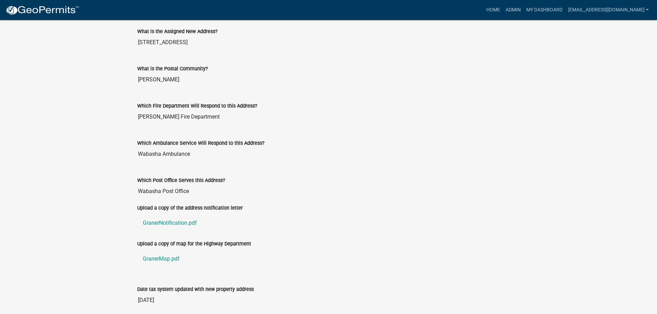
scroll to position [341, 0]
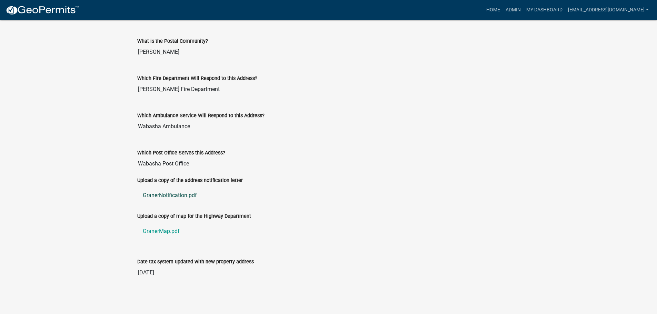
click at [152, 197] on link "GranerNotification.pdf" at bounding box center [328, 195] width 383 height 17
click at [155, 231] on link "GranerMap.pdf" at bounding box center [328, 231] width 383 height 17
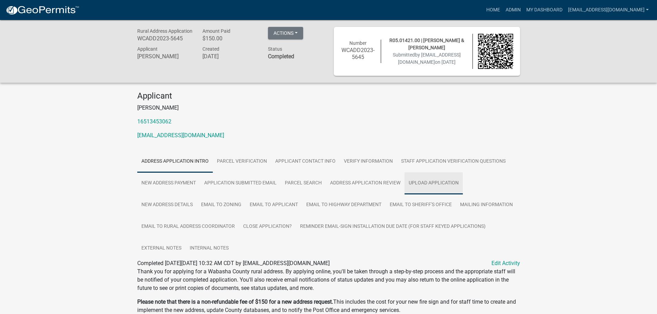
click at [440, 186] on link "Upload Application" at bounding box center [434, 184] width 58 height 22
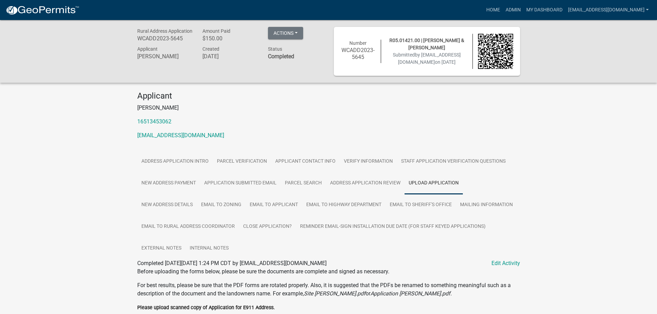
scroll to position [142, 0]
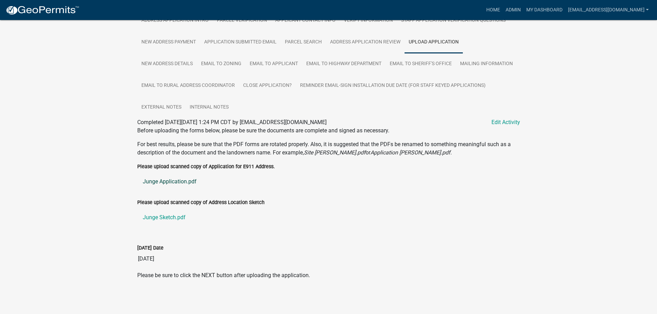
click at [171, 180] on link "Junge Application.pdf" at bounding box center [328, 182] width 383 height 17
click at [160, 219] on link "Junge Sketch.pdf" at bounding box center [328, 217] width 383 height 17
click at [171, 63] on link "New Address Details" at bounding box center [167, 64] width 60 height 22
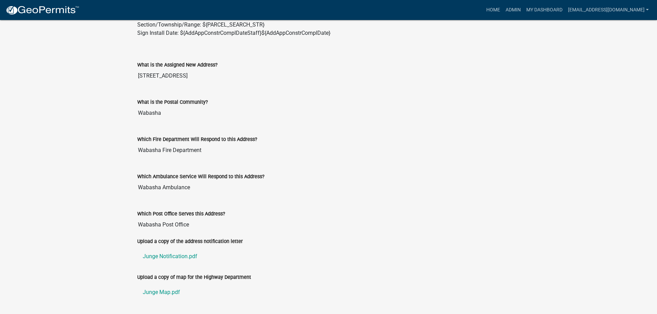
scroll to position [342, 0]
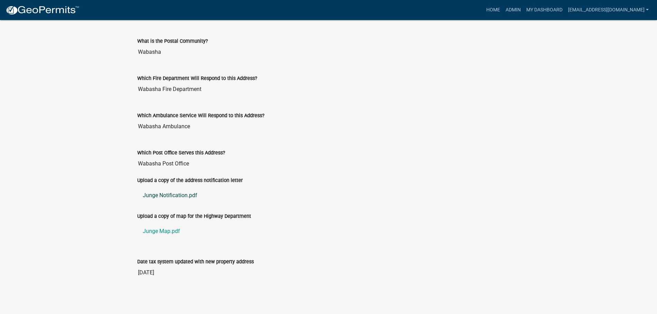
click at [168, 193] on link "Junge Notification.pdf" at bounding box center [328, 195] width 383 height 17
click at [165, 230] on link "Junge Map.pdf" at bounding box center [328, 231] width 383 height 17
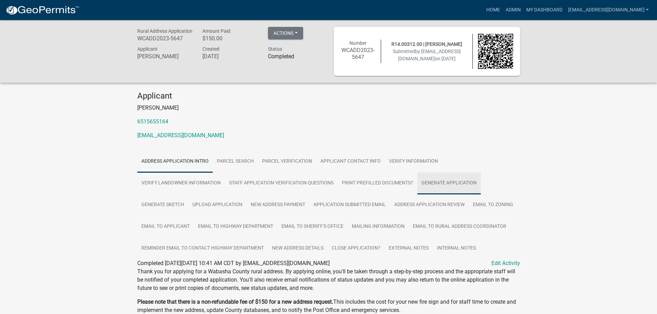
drag, startPoint x: 443, startPoint y: 183, endPoint x: 435, endPoint y: 184, distance: 8.3
drag, startPoint x: 435, startPoint y: 184, endPoint x: 213, endPoint y: 205, distance: 223.2
click at [213, 205] on link "Upload Application" at bounding box center [217, 205] width 58 height 22
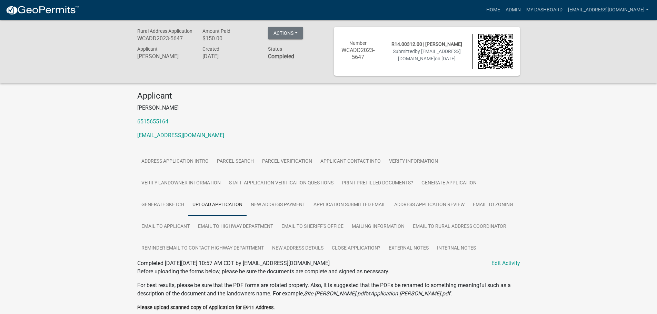
scroll to position [141, 0]
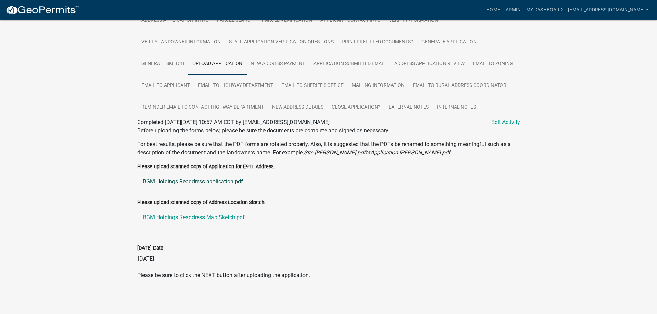
click at [185, 179] on link "BGM Holdings Readdress application.pdf" at bounding box center [328, 182] width 383 height 17
click at [173, 218] on link "BGM Holdings Readdress Map Sketch.pdf" at bounding box center [328, 217] width 383 height 17
click at [439, 65] on link "Address Application Review" at bounding box center [429, 64] width 79 height 22
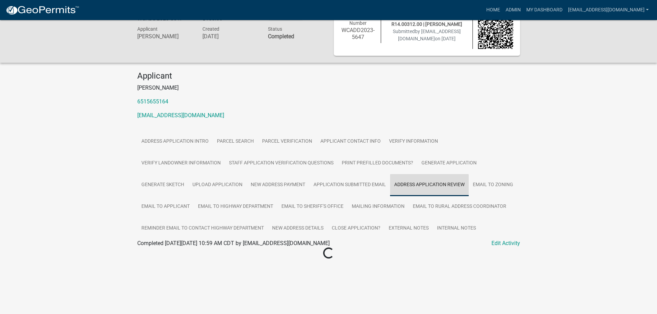
scroll to position [90, 0]
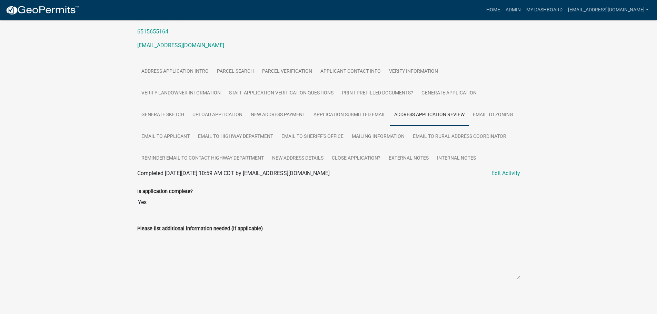
drag, startPoint x: 439, startPoint y: 65, endPoint x: 409, endPoint y: 112, distance: 56.7
click at [409, 112] on link "Address Application Review" at bounding box center [429, 115] width 79 height 22
click at [278, 116] on link "New Address Payment" at bounding box center [278, 115] width 63 height 22
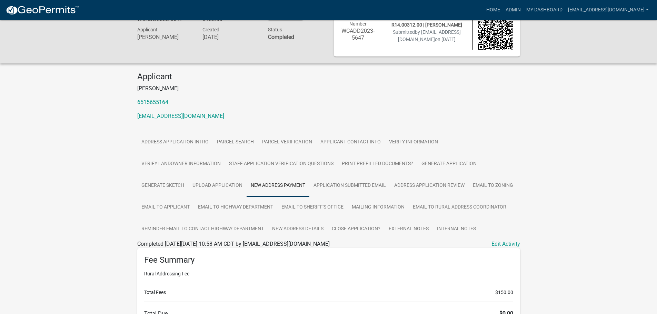
scroll to position [88, 0]
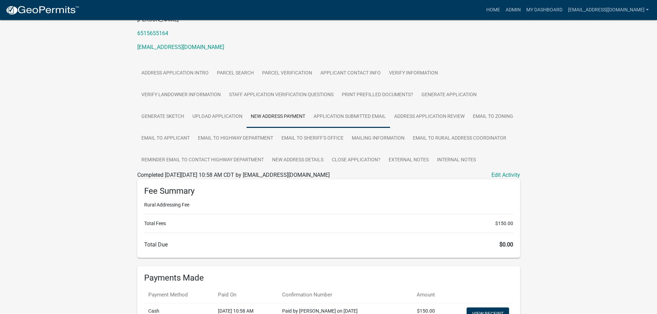
click at [359, 115] on link "Application Submitted Email" at bounding box center [349, 117] width 81 height 22
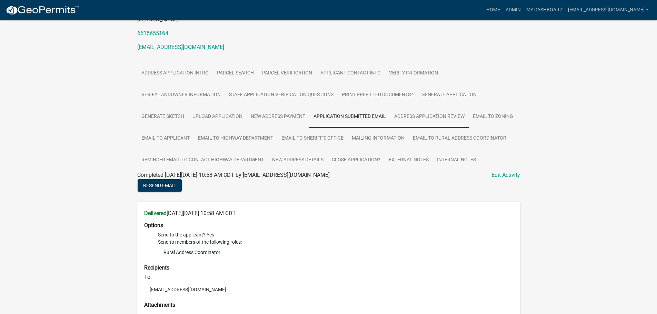
click at [430, 117] on link "Address Application Review" at bounding box center [429, 117] width 79 height 22
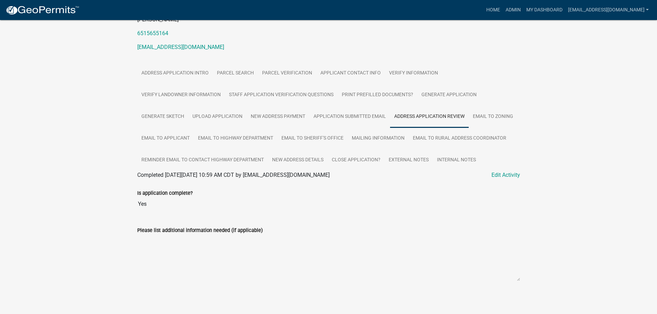
scroll to position [90, 0]
click at [372, 137] on link "Mailing Information" at bounding box center [378, 137] width 61 height 22
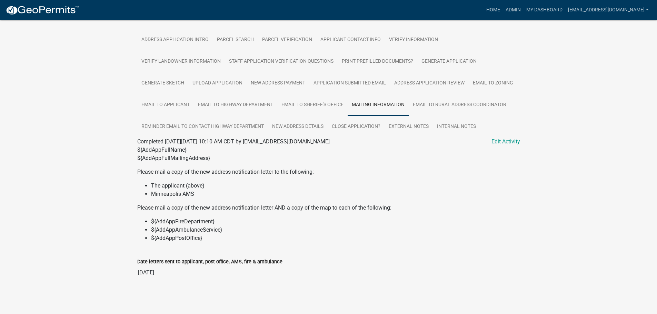
scroll to position [18, 0]
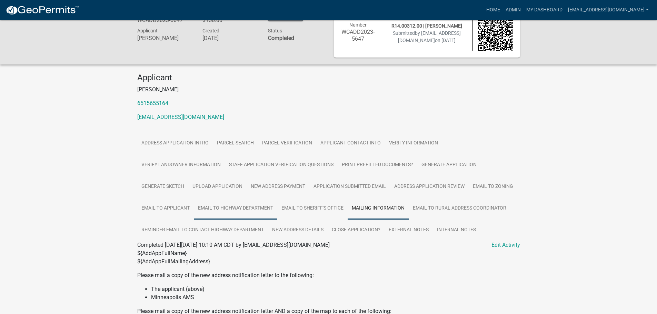
click at [217, 208] on link "Email to Highway Department" at bounding box center [235, 209] width 83 height 22
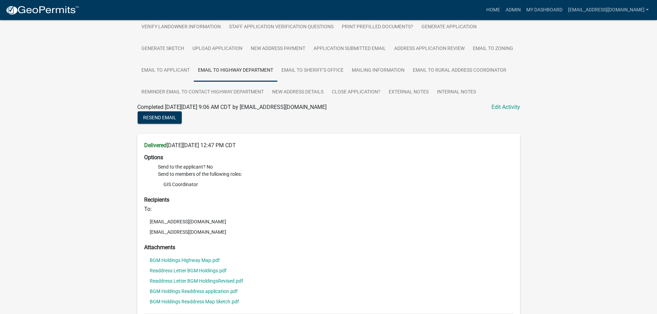
scroll to position [225, 0]
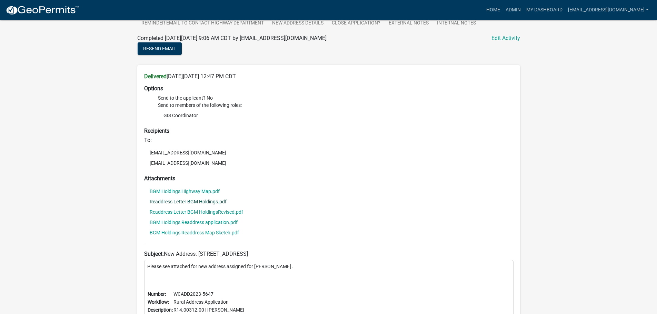
click at [188, 201] on link "Readdress Letter BGM Holdings.pdf" at bounding box center [188, 201] width 77 height 5
click at [194, 212] on link "Readdress Letter BGM HoldingsRevised.pdf" at bounding box center [197, 212] width 94 height 5
click at [181, 190] on link "BGM Holdings Highway Map.pdf" at bounding box center [185, 191] width 70 height 5
